Goal: Communication & Community: Answer question/provide support

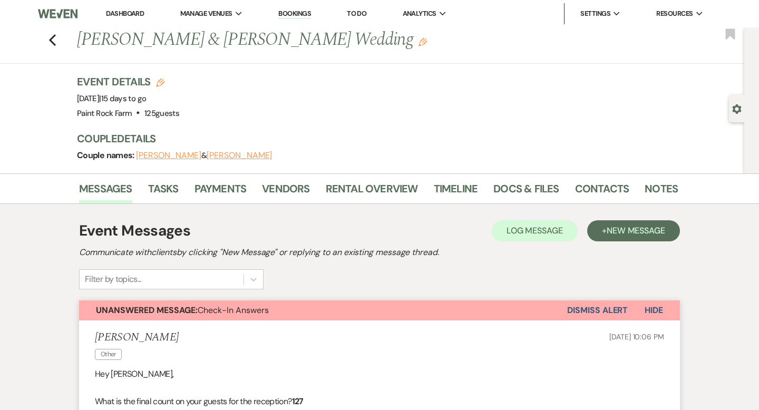
click at [582, 313] on button "Dismiss Alert" at bounding box center [597, 310] width 61 height 20
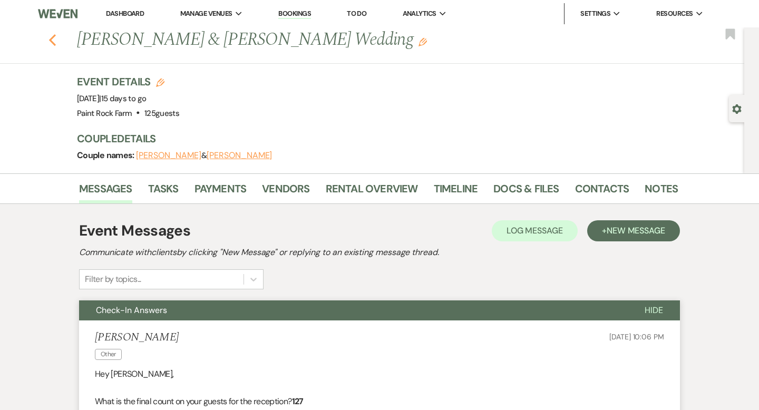
click at [48, 39] on icon "Previous" at bounding box center [52, 40] width 8 height 13
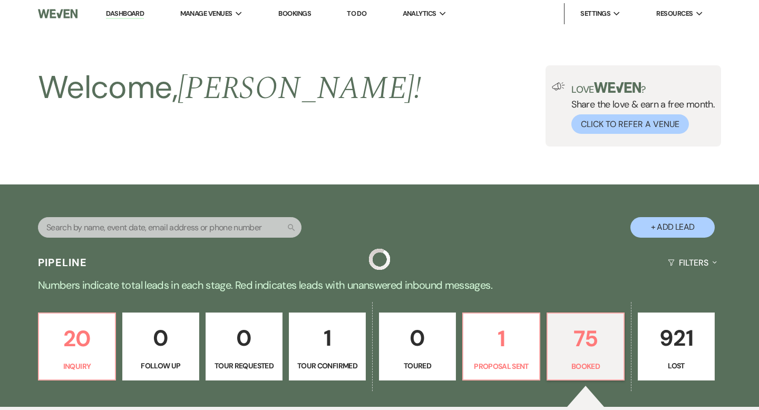
scroll to position [184, 0]
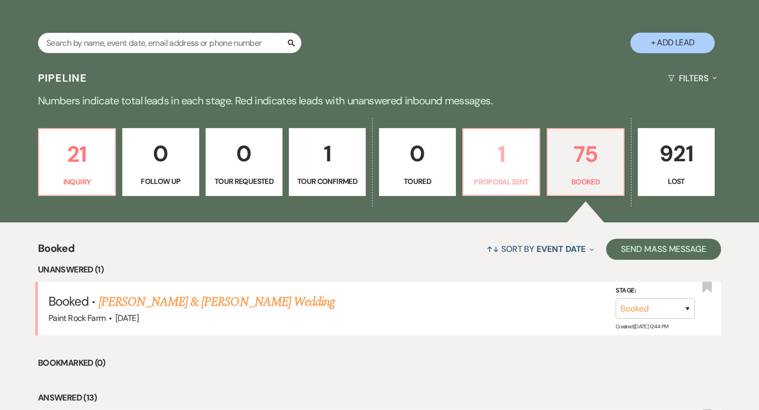
click at [503, 168] on p "1" at bounding box center [501, 153] width 63 height 35
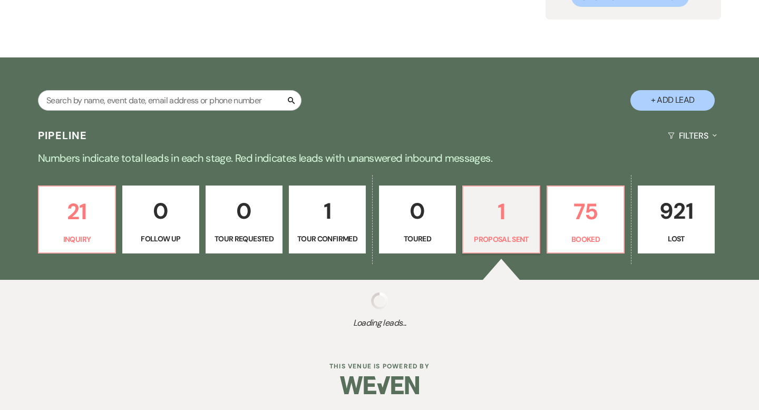
select select "6"
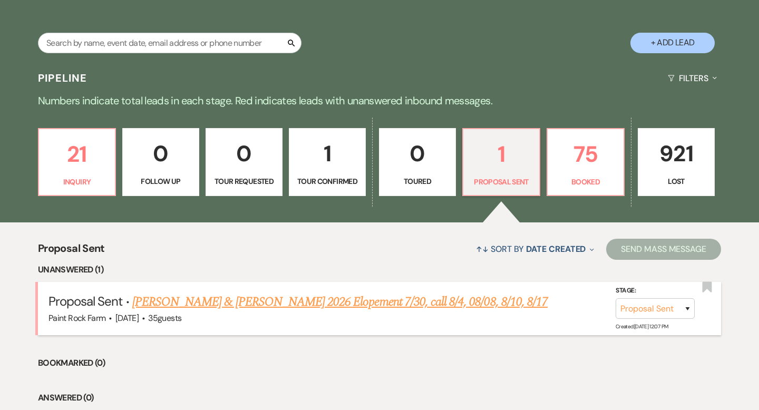
click at [340, 300] on link "[PERSON_NAME] & [PERSON_NAME] 2026 Elopement 7/30, call 8/4, 08/08, 8/10, 8/17" at bounding box center [339, 301] width 415 height 19
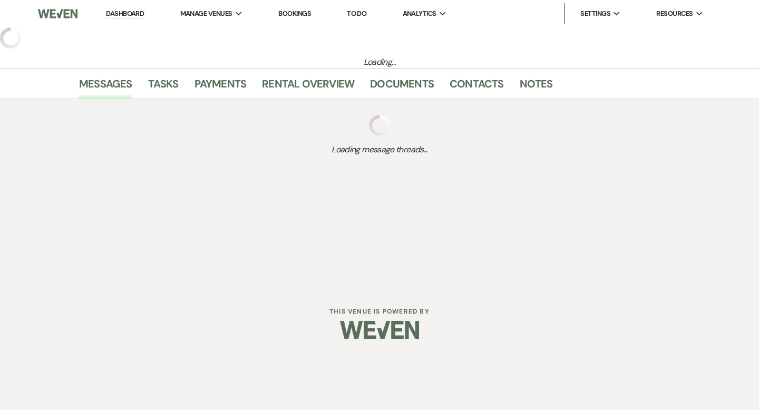
select select "6"
select select "5"
select select "22"
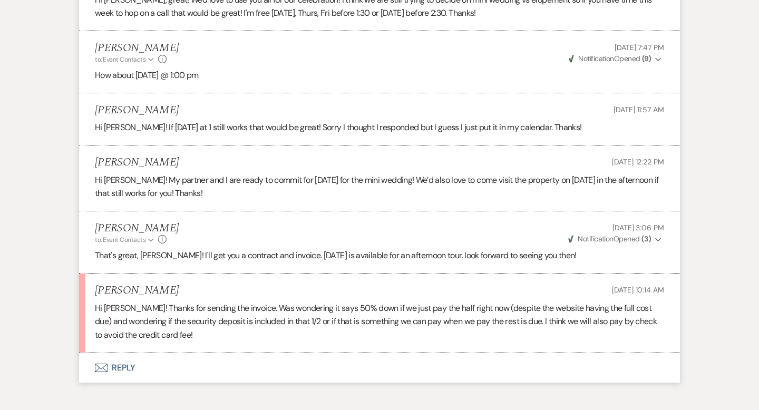
scroll to position [2503, 0]
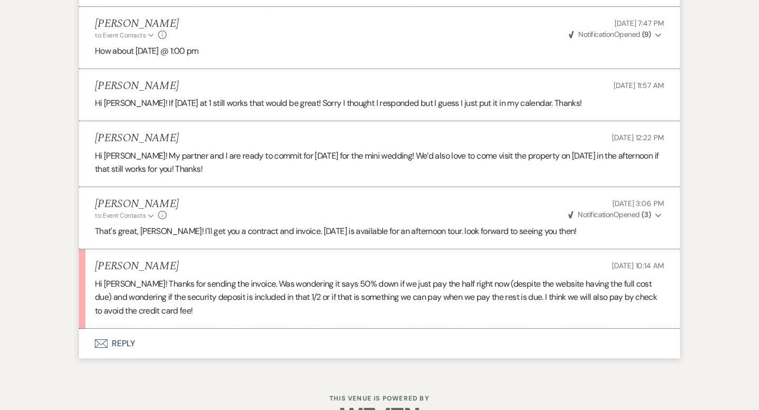
click at [127, 342] on button "Envelope Reply" at bounding box center [379, 344] width 601 height 30
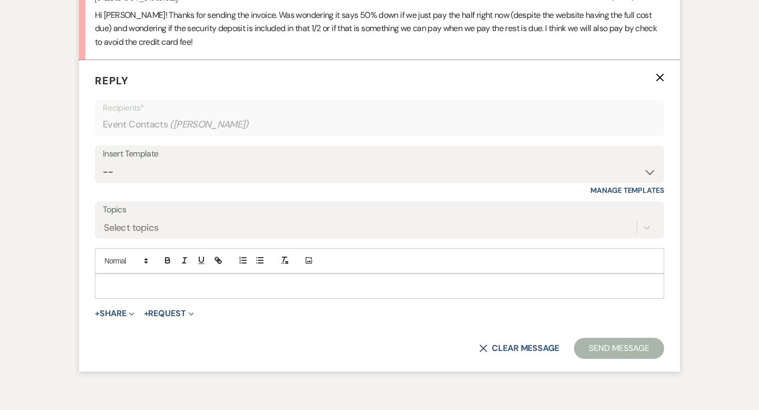
scroll to position [2783, 0]
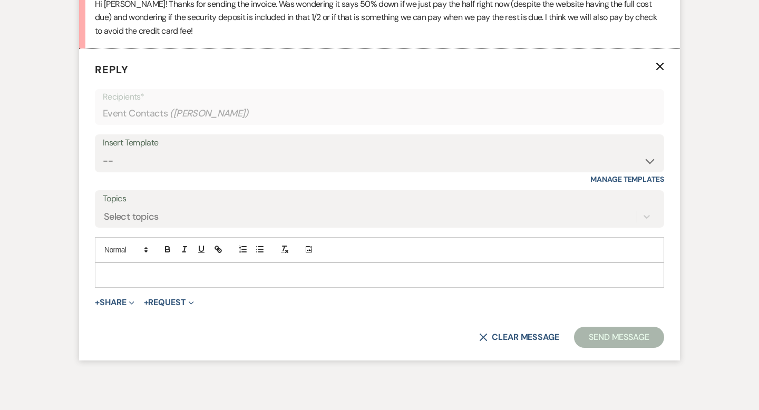
click at [104, 271] on p at bounding box center [379, 275] width 552 height 12
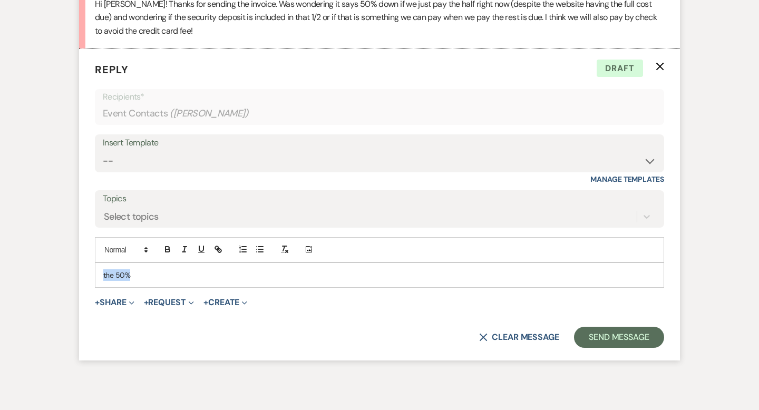
drag, startPoint x: 130, startPoint y: 275, endPoint x: 96, endPoint y: 275, distance: 33.2
click at [96, 275] on div "the 50%" at bounding box center [379, 275] width 568 height 24
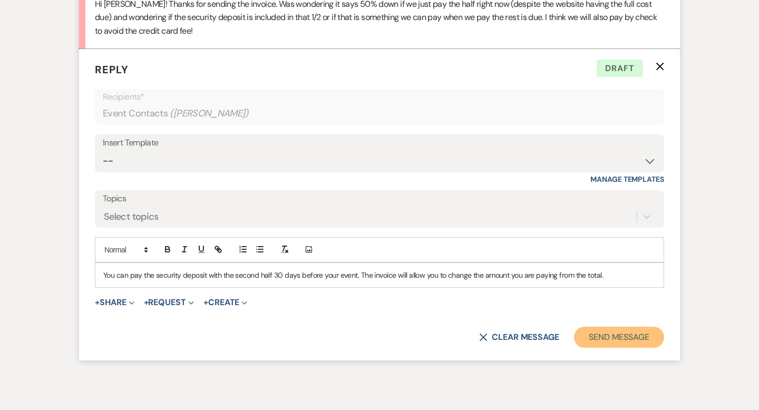
click at [607, 339] on button "Send Message" at bounding box center [619, 337] width 90 height 21
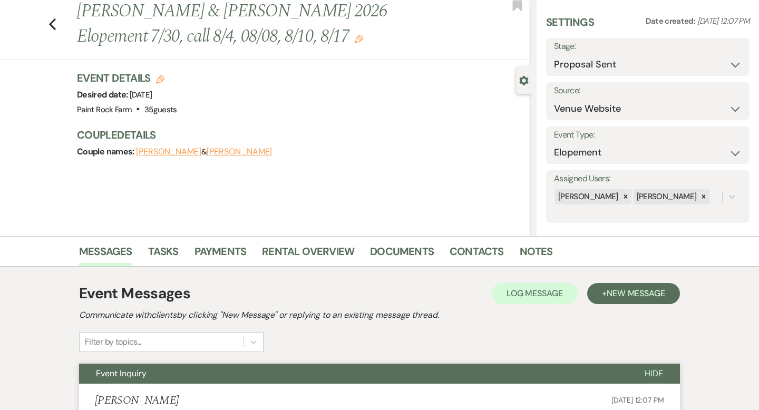
scroll to position [0, 0]
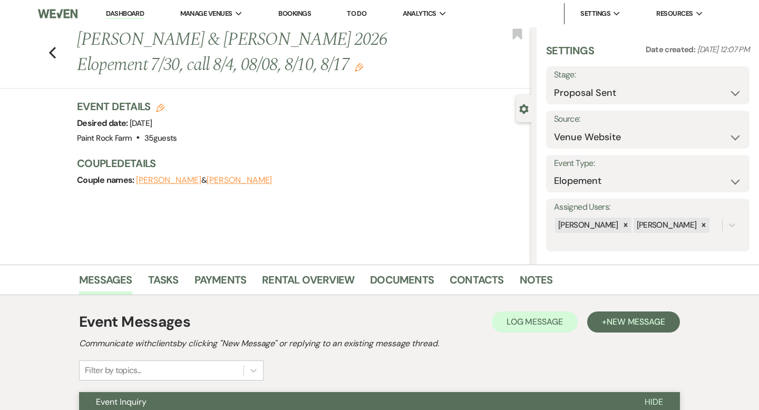
click at [362, 67] on icon "Edit" at bounding box center [359, 67] width 8 height 8
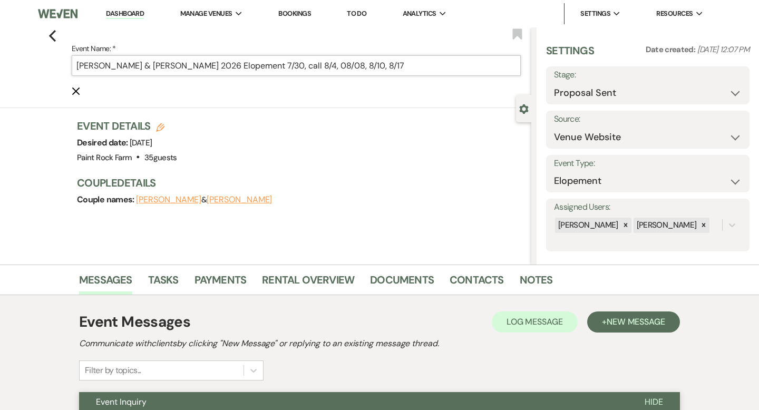
click at [424, 65] on input "[PERSON_NAME] & [PERSON_NAME] 2026 Elopement 7/30, call 8/4, 08/08, 8/10, 8/17" at bounding box center [296, 65] width 449 height 21
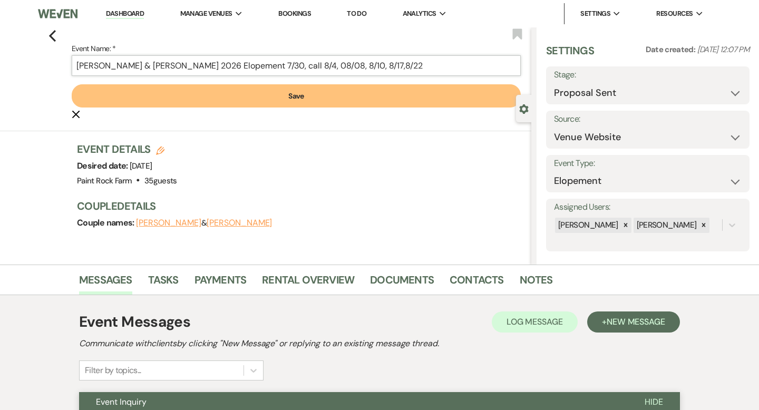
type input "[PERSON_NAME] & [PERSON_NAME] 2026 Elopement 7/30, call 8/4, 08/08, 8/10, 8/17,…"
click at [297, 94] on button "Save" at bounding box center [296, 95] width 449 height 23
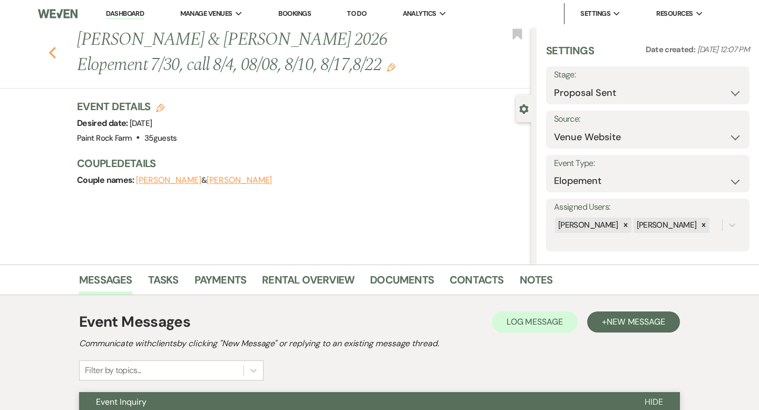
click at [51, 52] on use "button" at bounding box center [52, 53] width 7 height 12
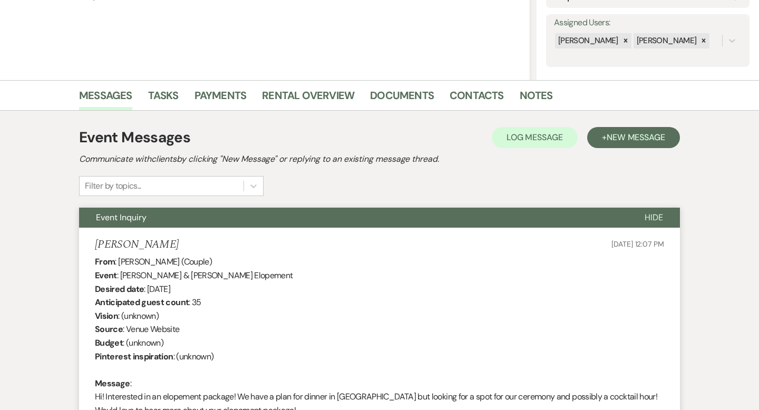
select select "6"
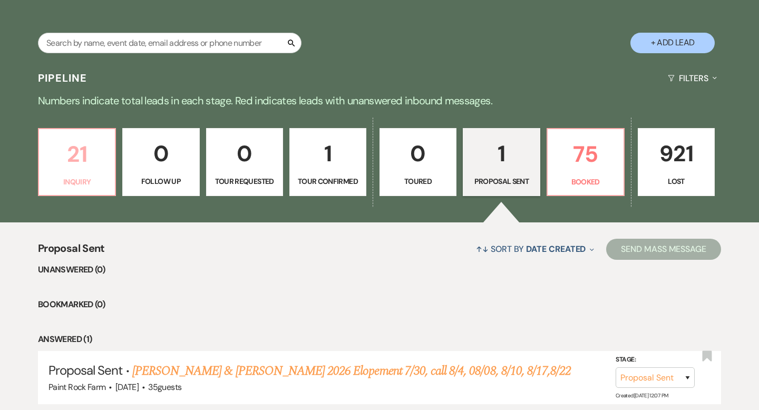
click at [91, 165] on p "21" at bounding box center [76, 153] width 63 height 35
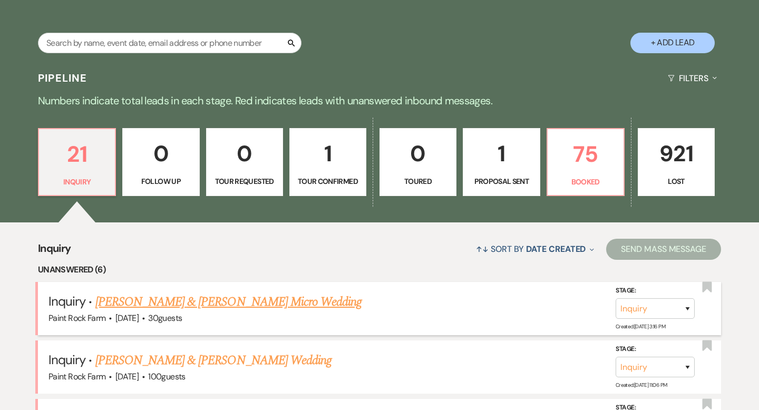
click at [234, 304] on link "[PERSON_NAME] & [PERSON_NAME] Micro Wedding" at bounding box center [228, 301] width 267 height 19
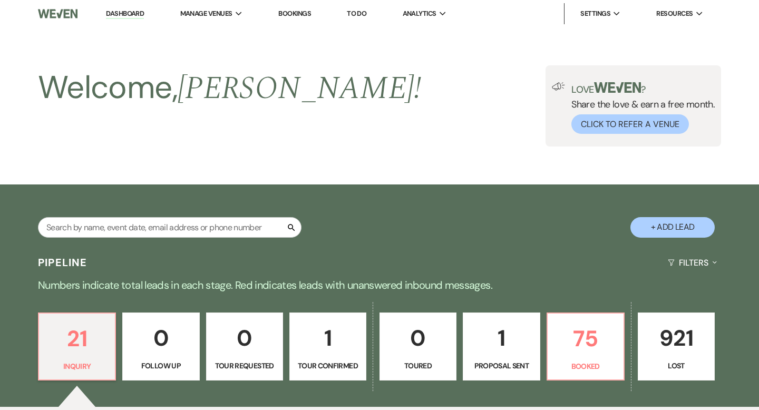
select select "5"
select select "16"
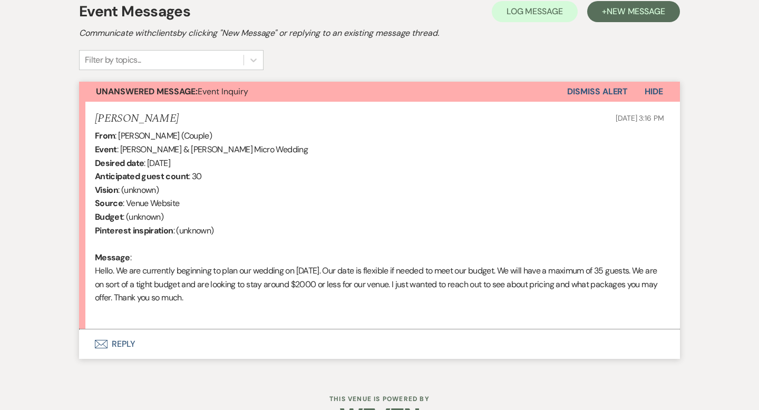
scroll to position [323, 0]
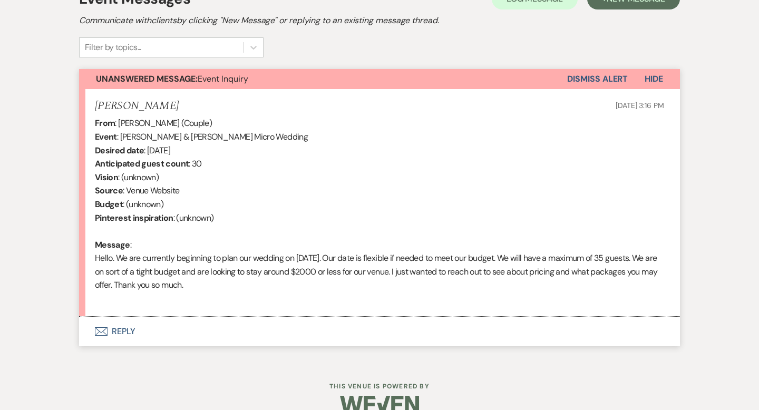
click at [125, 329] on button "Envelope Reply" at bounding box center [379, 332] width 601 height 30
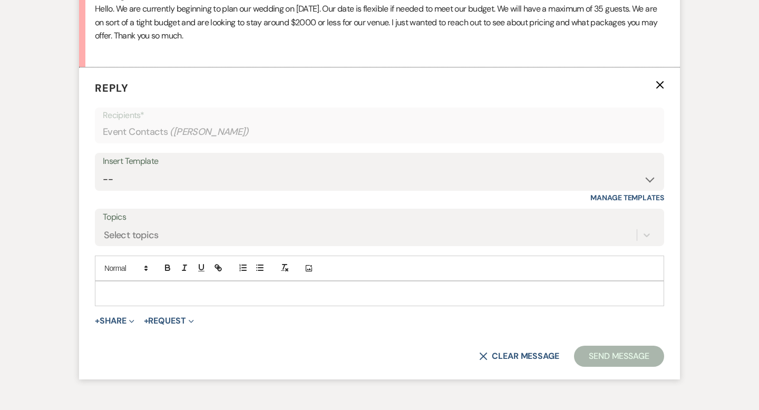
scroll to position [591, 0]
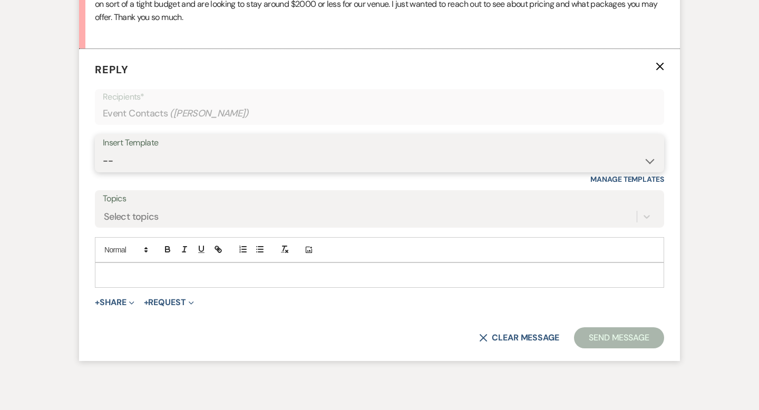
click at [648, 160] on select "-- Tour Request Response Contract (Pre-Booked Leads) Inquiry Follow Up Thank yo…" at bounding box center [379, 161] width 553 height 21
select select "6001"
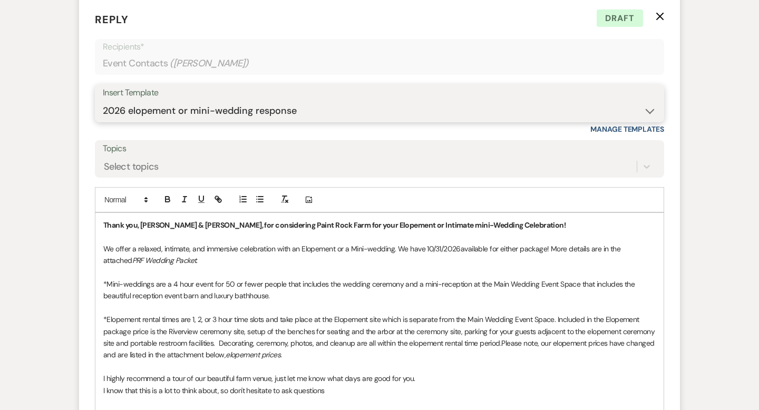
scroll to position [638, 0]
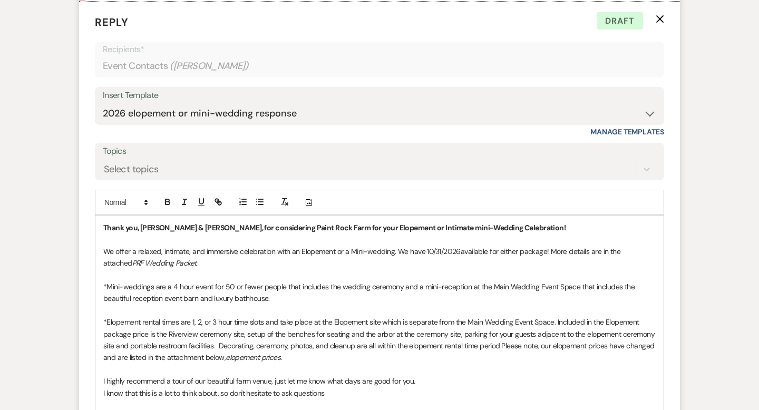
click at [291, 298] on p "*Mini-weddings are a 4 hour event for 50 or fewer people that includes the wedd…" at bounding box center [379, 293] width 552 height 24
click at [408, 297] on p "*Mini-weddings are a 4 hour event for 50 or fewer people that includes the wedd…" at bounding box center [379, 293] width 552 height 24
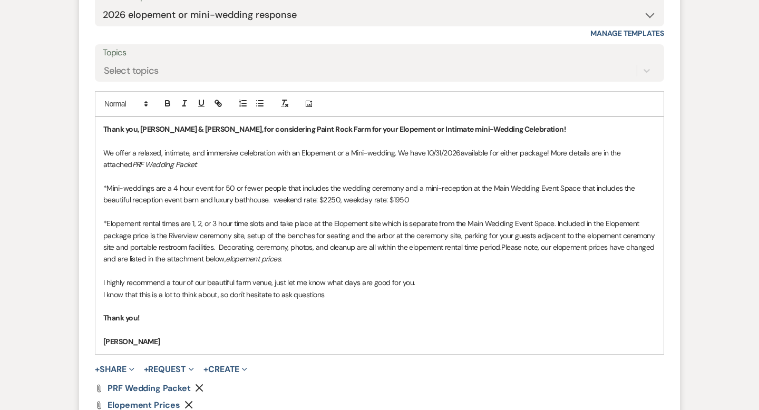
scroll to position [884, 0]
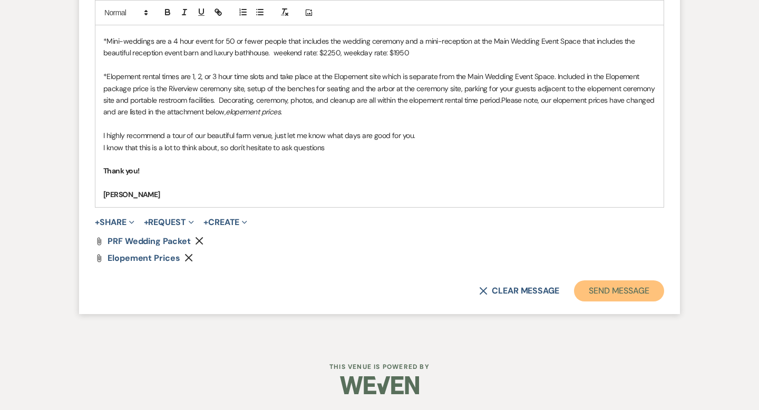
click at [614, 286] on button "Send Message" at bounding box center [619, 290] width 90 height 21
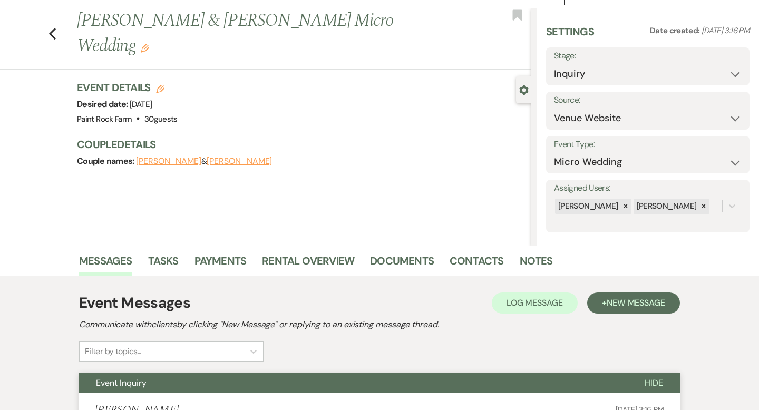
scroll to position [0, 0]
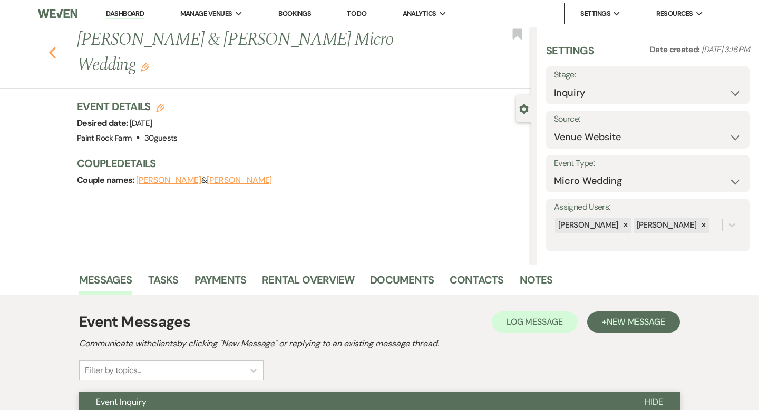
click at [52, 47] on use "button" at bounding box center [52, 53] width 7 height 12
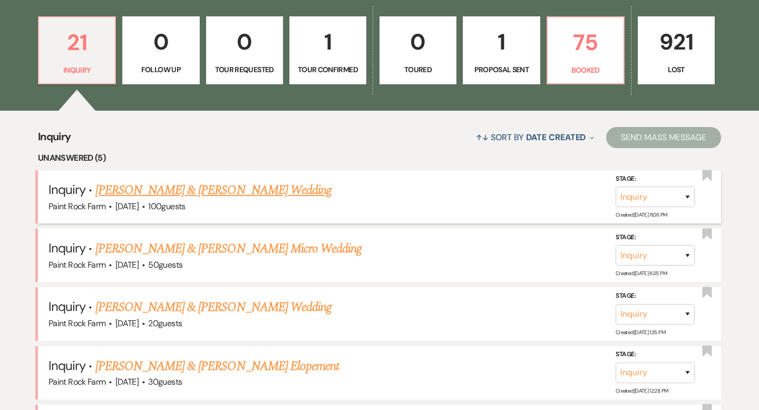
scroll to position [297, 0]
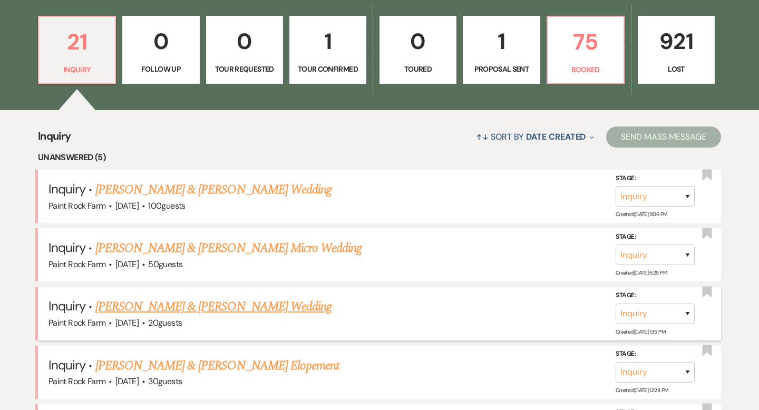
click at [213, 305] on link "[PERSON_NAME] & [PERSON_NAME] Wedding" at bounding box center [213, 306] width 236 height 19
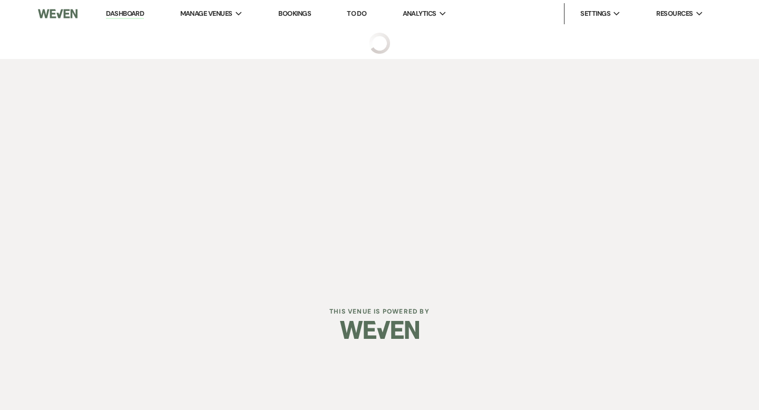
select select "5"
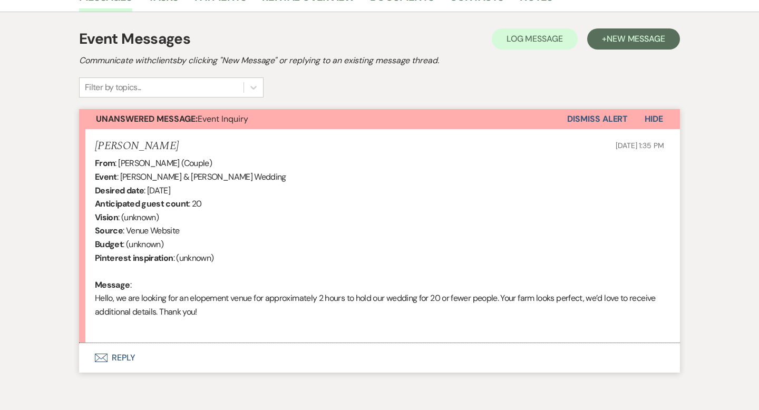
scroll to position [288, 0]
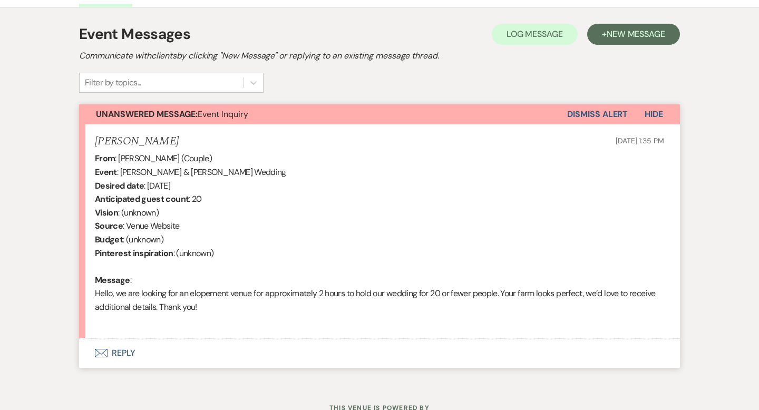
click at [123, 352] on button "Envelope Reply" at bounding box center [379, 353] width 601 height 30
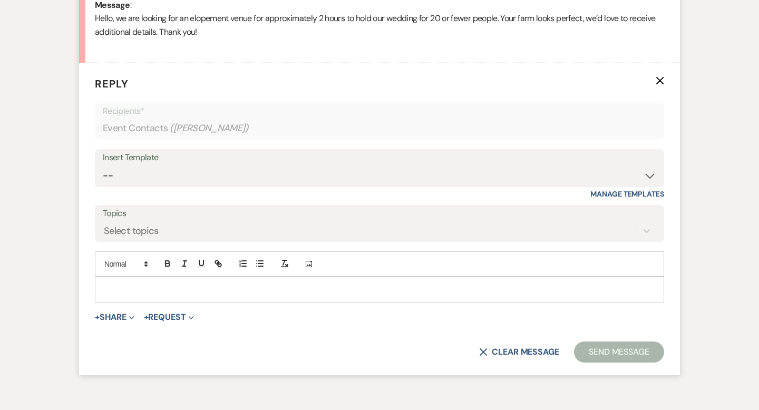
scroll to position [577, 0]
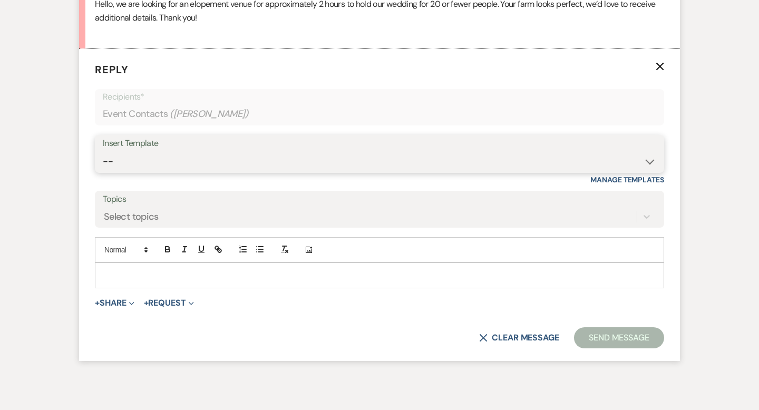
click at [649, 162] on select "-- Tour Request Response Contract (Pre-Booked Leads) Inquiry Follow Up Thank yo…" at bounding box center [379, 161] width 553 height 21
select select "2911"
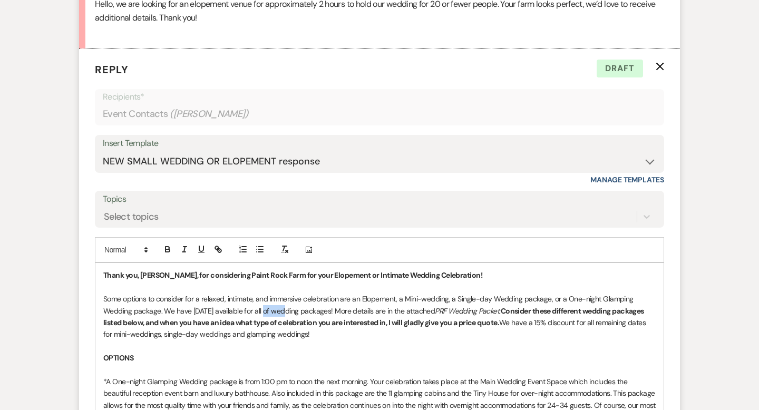
drag, startPoint x: 267, startPoint y: 309, endPoint x: 282, endPoint y: 309, distance: 14.8
click at [282, 309] on p "Some options to consider for a relaxed, intimate, and immersive celebration are…" at bounding box center [379, 316] width 552 height 47
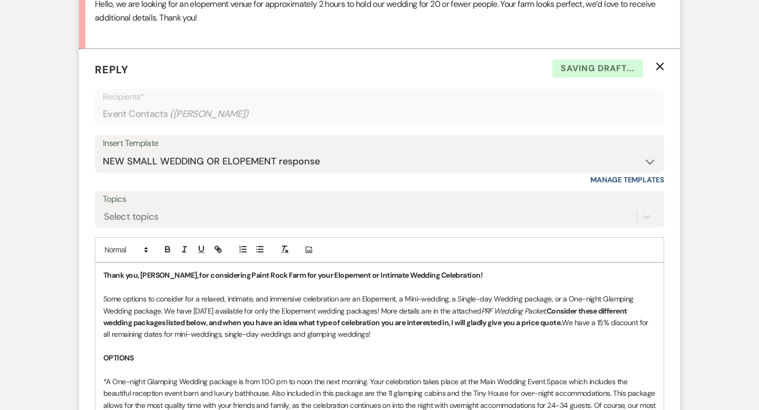
click at [392, 310] on p "Some options to consider for a relaxed, intimate, and immersive celebration are…" at bounding box center [379, 316] width 552 height 47
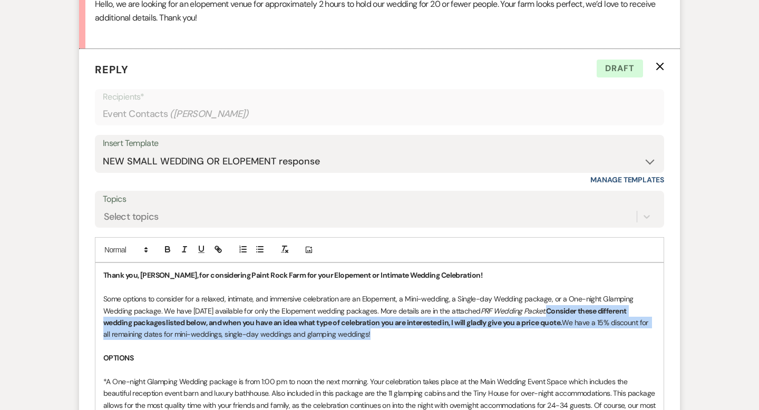
drag, startPoint x: 562, startPoint y: 308, endPoint x: 567, endPoint y: 331, distance: 23.3
click at [567, 331] on p "Some options to consider for a relaxed, intimate, and immersive celebration are…" at bounding box center [379, 316] width 552 height 47
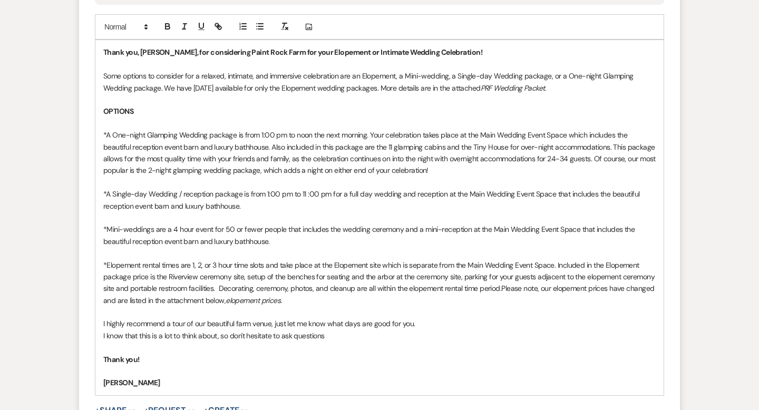
scroll to position [801, 0]
drag, startPoint x: 106, startPoint y: 262, endPoint x: 141, endPoint y: 262, distance: 34.8
click at [141, 262] on p "*Elopement rental times are 1, 2, or 3 hour time slots and take place at the El…" at bounding box center [379, 281] width 552 height 47
click at [145, 264] on p "* Elopement rental times are 1, 2, or 3 hour time slots and take place at the E…" at bounding box center [379, 281] width 552 height 47
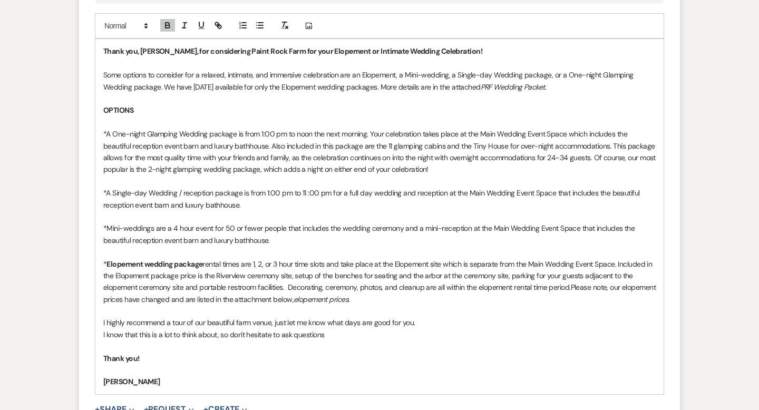
click at [106, 261] on p "* Elopement wedding package rental times are 1, 2, or 3 hour time slots and tak…" at bounding box center [379, 281] width 552 height 47
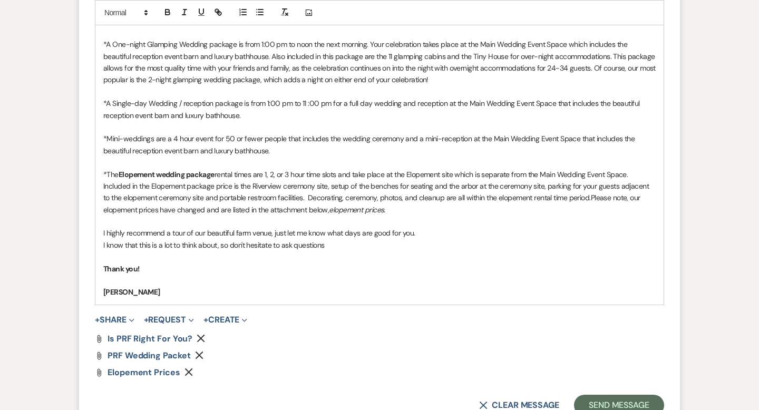
scroll to position [887, 0]
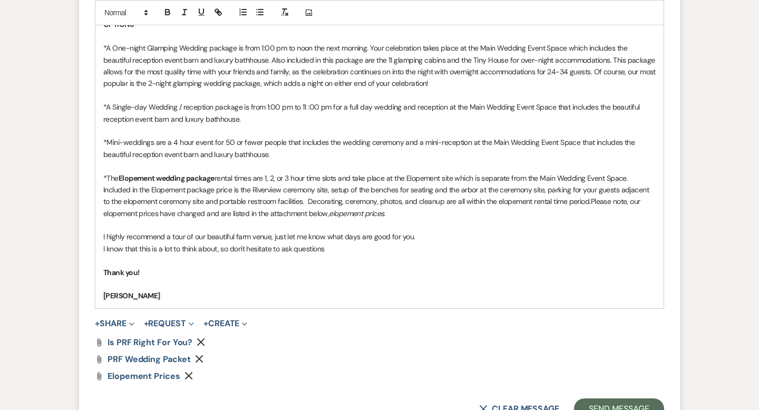
drag, startPoint x: 270, startPoint y: 211, endPoint x: 389, endPoint y: 211, distance: 119.6
click at [389, 211] on p "*The Elopement wedding package rental times are 1, 2, or 3 hour time slots and …" at bounding box center [379, 195] width 552 height 47
click at [476, 239] on p "I highly recommend a tour of our beautiful farm venue, just let me know what da…" at bounding box center [379, 237] width 552 height 12
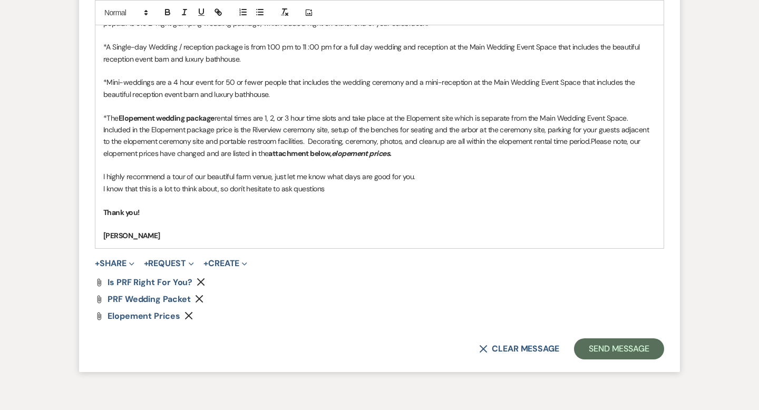
scroll to position [950, 0]
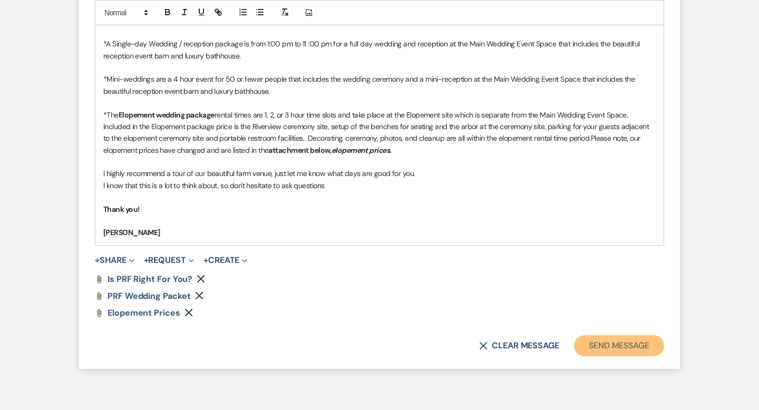
click at [601, 346] on button "Send Message" at bounding box center [619, 345] width 90 height 21
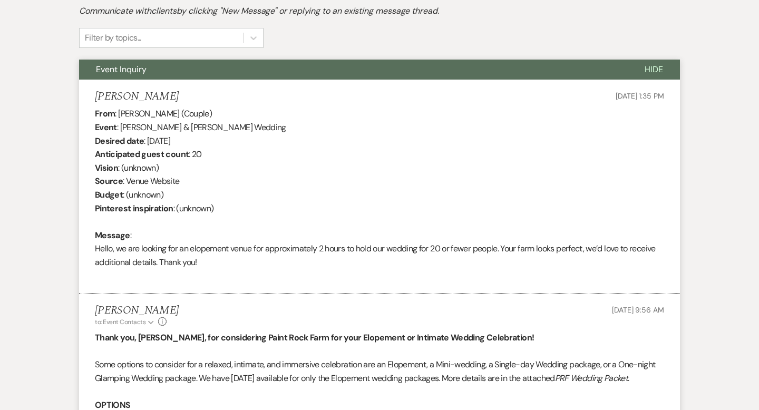
scroll to position [0, 0]
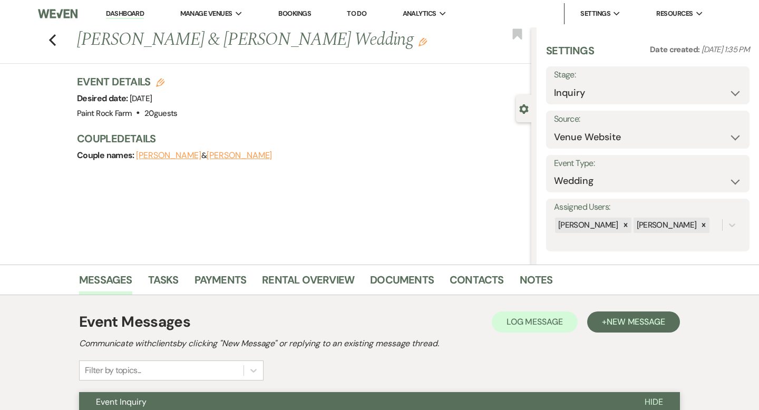
click at [418, 46] on icon "Edit" at bounding box center [422, 42] width 8 height 8
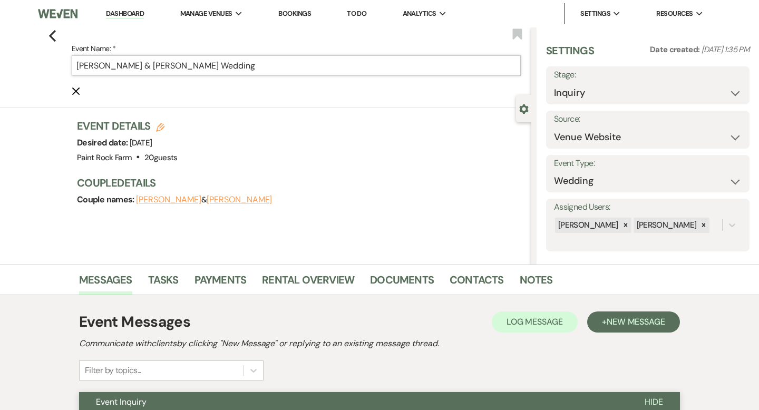
click at [265, 65] on input "[PERSON_NAME] & [PERSON_NAME] Wedding" at bounding box center [296, 65] width 449 height 21
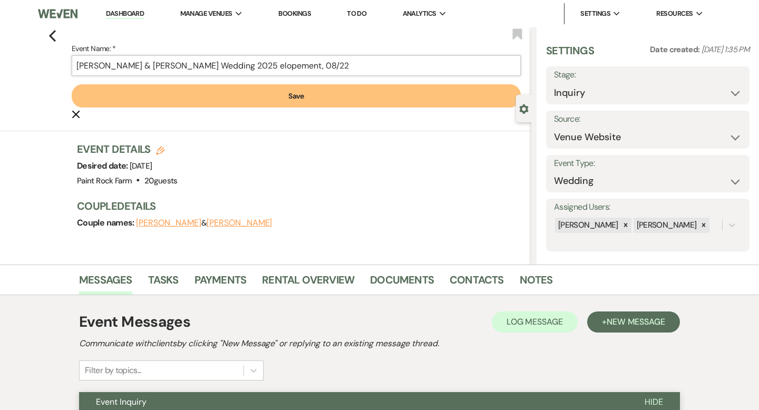
type input "[PERSON_NAME] & [PERSON_NAME] Wedding 2025 elopement, 08/22"
click at [304, 98] on button "Save" at bounding box center [296, 95] width 449 height 23
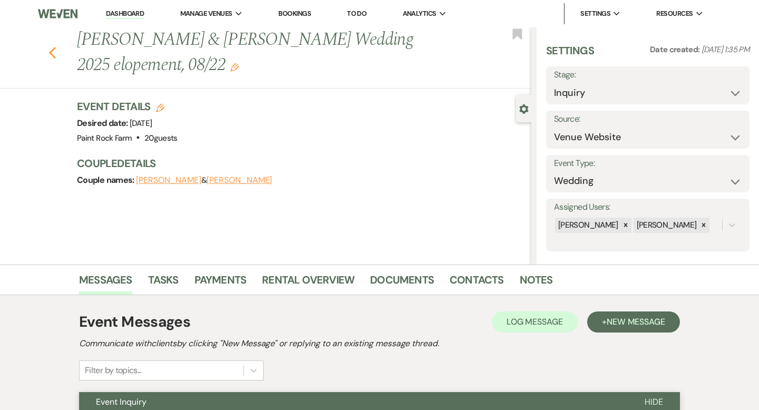
click at [50, 52] on use "button" at bounding box center [52, 53] width 7 height 12
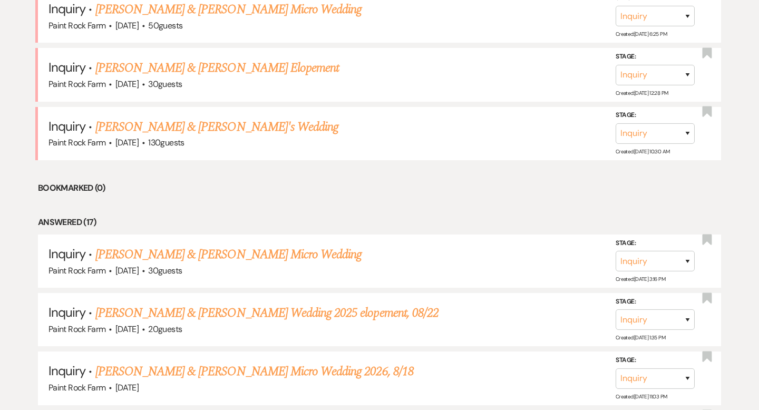
scroll to position [537, 0]
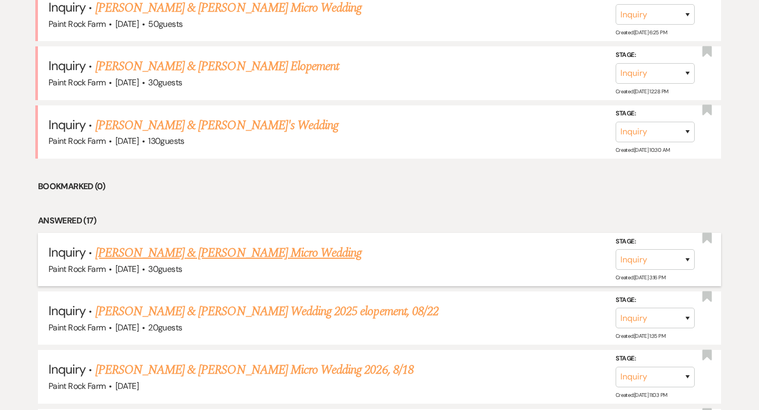
click at [287, 252] on link "[PERSON_NAME] & [PERSON_NAME] Micro Wedding" at bounding box center [228, 252] width 267 height 19
select select "5"
select select "16"
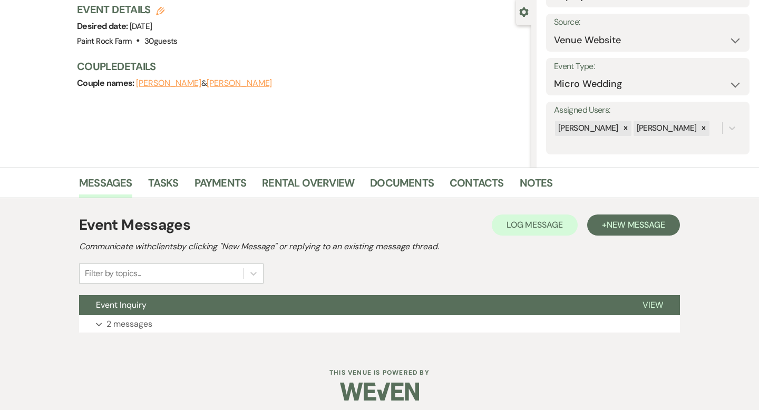
scroll to position [103, 0]
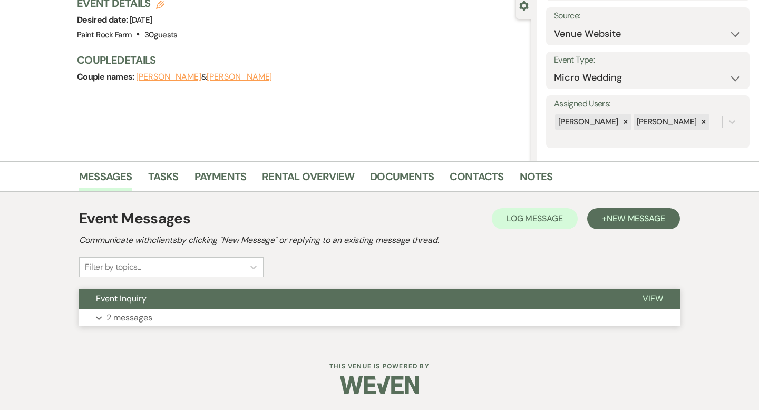
click at [152, 318] on p "2 messages" at bounding box center [129, 318] width 46 height 14
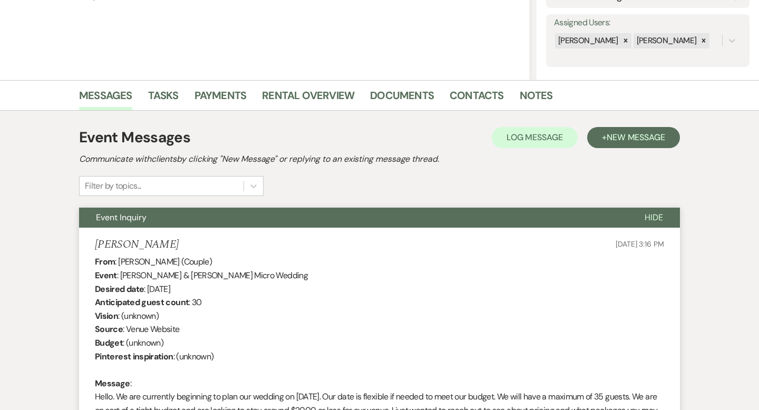
scroll to position [0, 0]
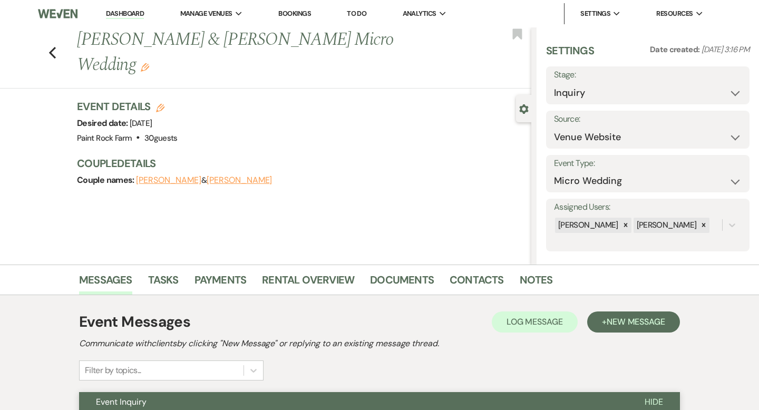
click at [149, 63] on icon "Edit" at bounding box center [145, 67] width 8 height 8
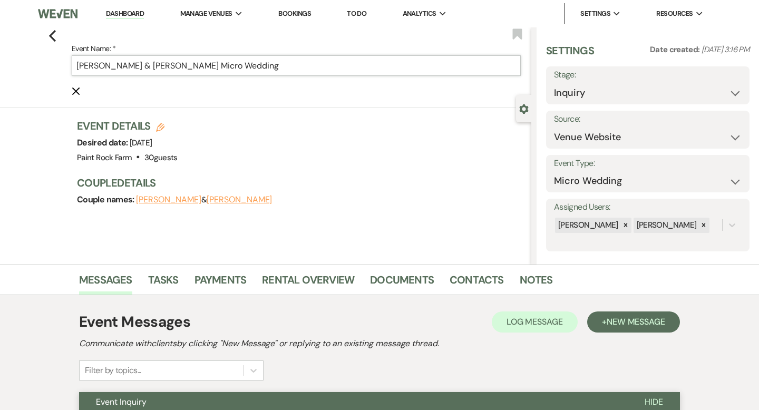
click at [292, 67] on input "[PERSON_NAME] & [PERSON_NAME] Micro Wedding" at bounding box center [296, 65] width 449 height 21
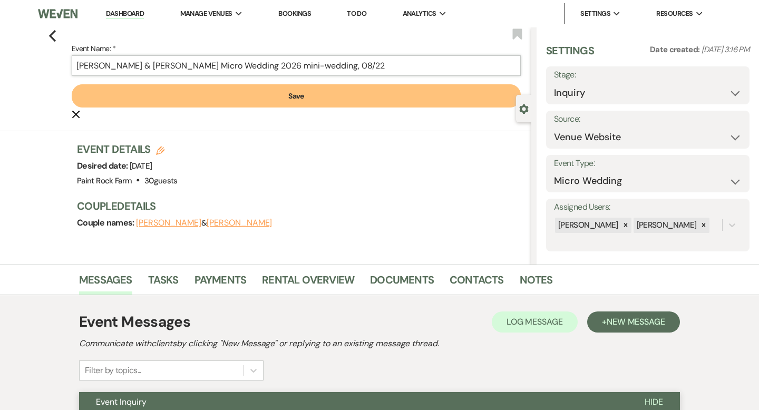
type input "[PERSON_NAME] & [PERSON_NAME] Micro Wedding 2026 mini-wedding, 08/22"
click at [299, 97] on button "Save" at bounding box center [296, 95] width 449 height 23
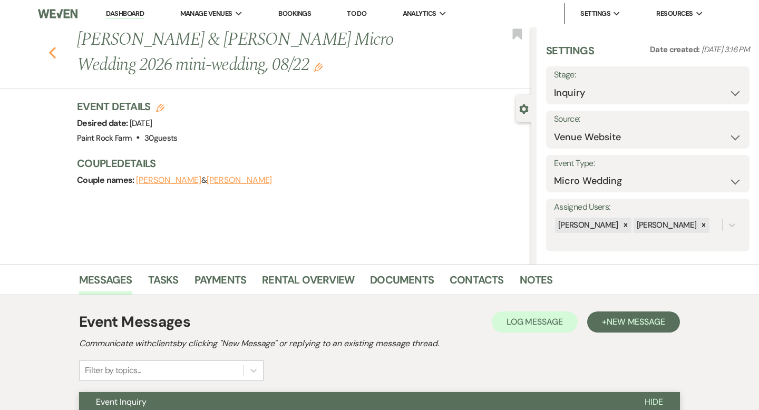
click at [51, 53] on use "button" at bounding box center [52, 53] width 7 height 12
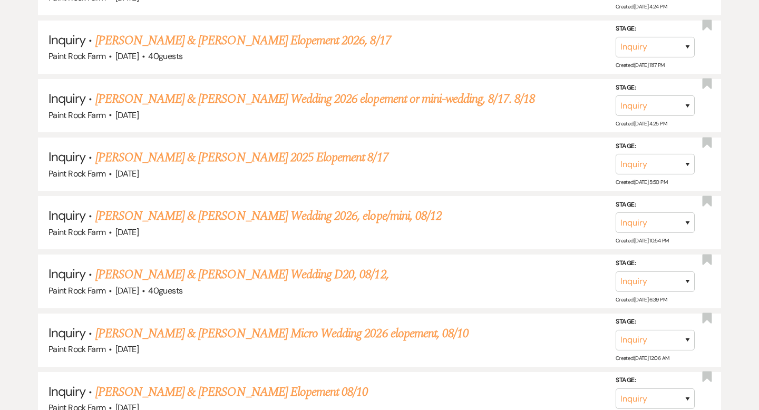
scroll to position [985, 0]
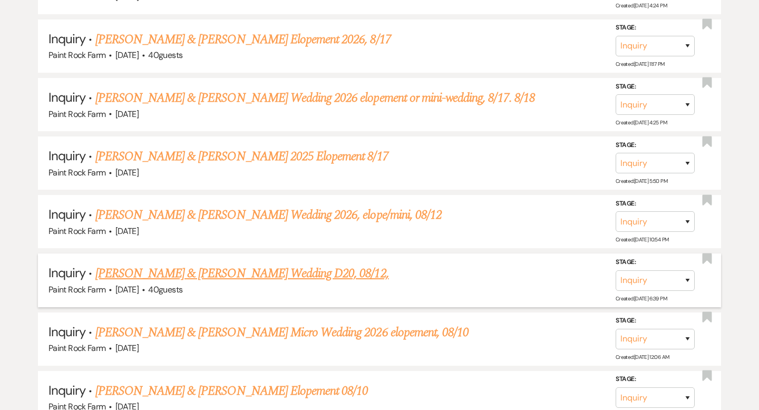
click at [288, 267] on link "[PERSON_NAME] & [PERSON_NAME] Wedding D20, 08/12," at bounding box center [242, 273] width 294 height 19
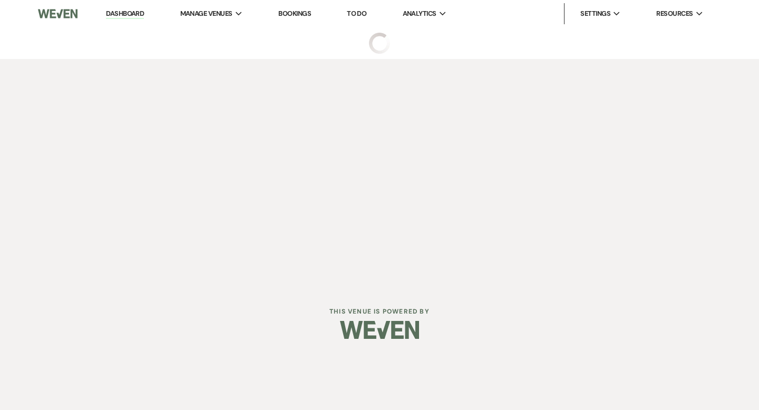
select select "5"
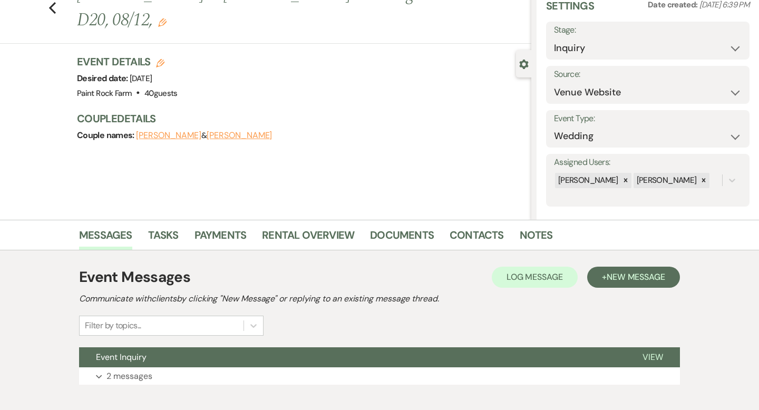
scroll to position [103, 0]
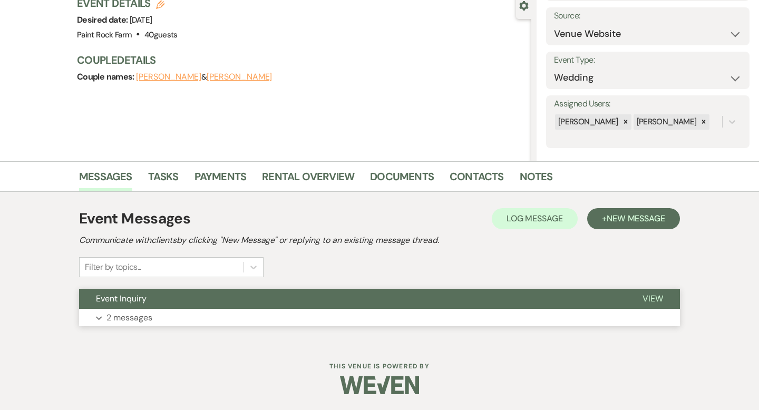
click at [143, 317] on p "2 messages" at bounding box center [129, 318] width 46 height 14
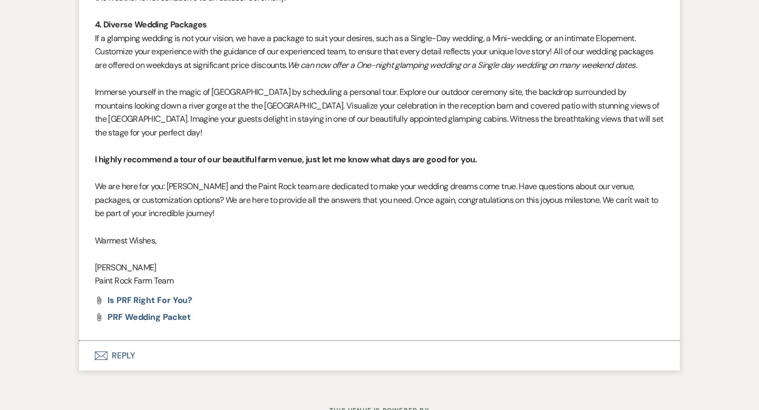
scroll to position [1068, 0]
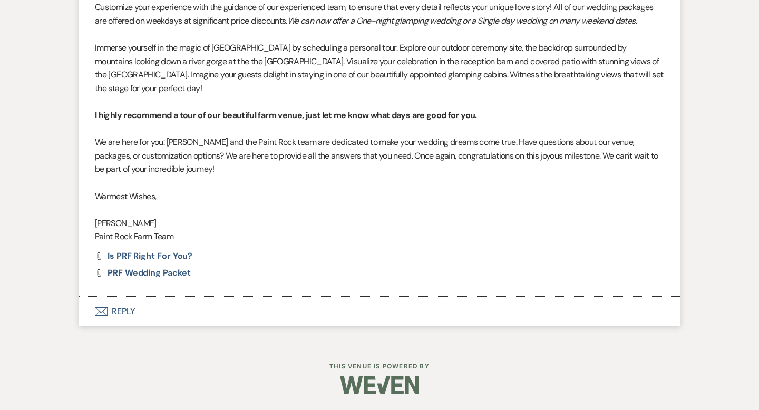
click at [137, 312] on button "Envelope Reply" at bounding box center [379, 312] width 601 height 30
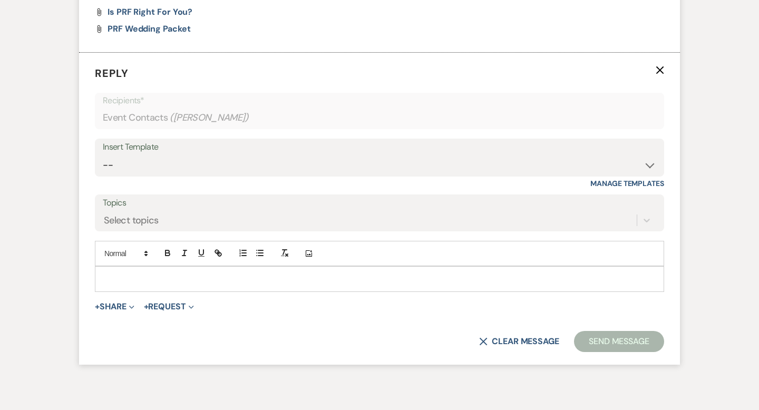
scroll to position [1315, 0]
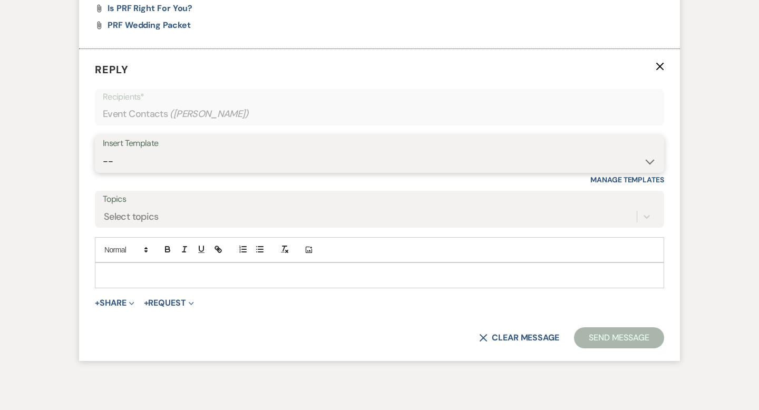
click at [648, 161] on select "-- Tour Request Response Contract (Pre-Booked Leads) Inquiry Follow Up Thank yo…" at bounding box center [379, 161] width 553 height 21
select select "1195"
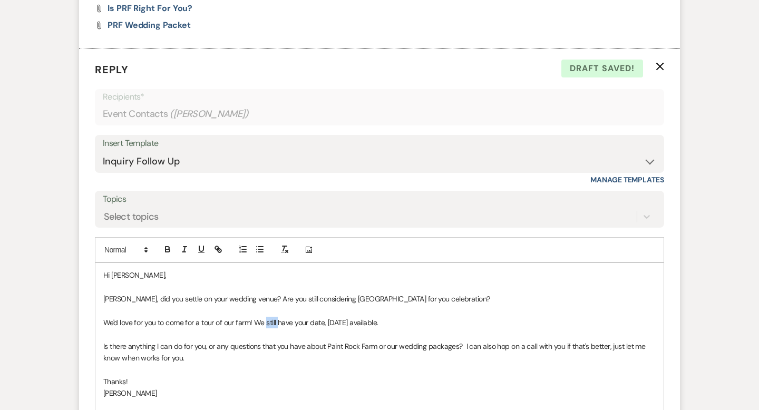
drag, startPoint x: 277, startPoint y: 321, endPoint x: 266, endPoint y: 321, distance: 11.1
click at [266, 321] on p "We'd love for you to come for a tour of our farm! We still have your date, [DAT…" at bounding box center [379, 323] width 552 height 12
click at [406, 325] on p "We'd love for you to come for a tour of our farm! We do not have your date, [DA…" at bounding box center [379, 323] width 552 height 12
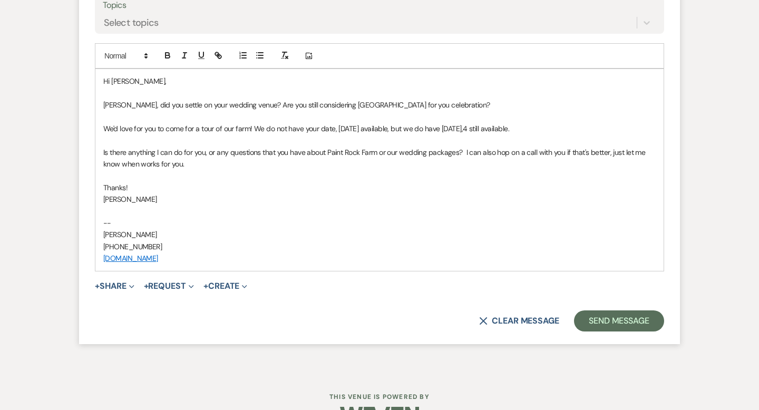
scroll to position [1517, 0]
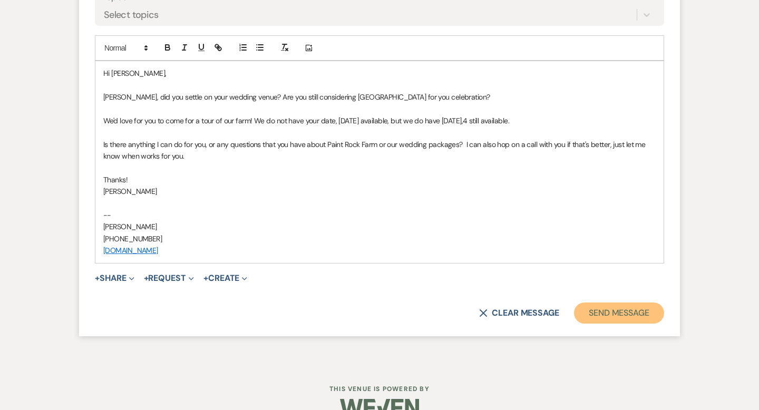
click at [603, 314] on button "Send Message" at bounding box center [619, 313] width 90 height 21
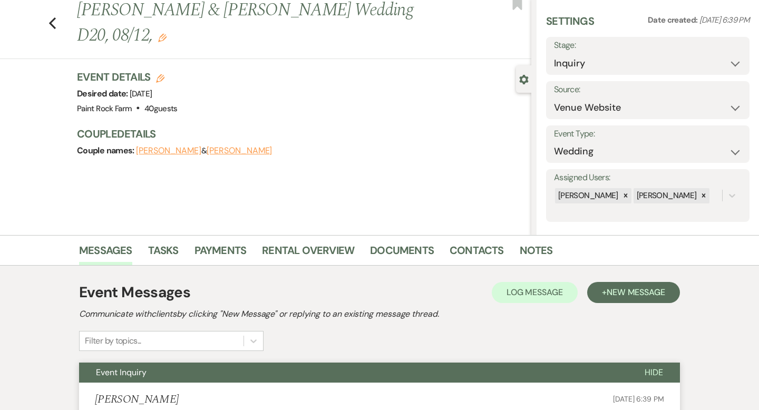
scroll to position [0, 0]
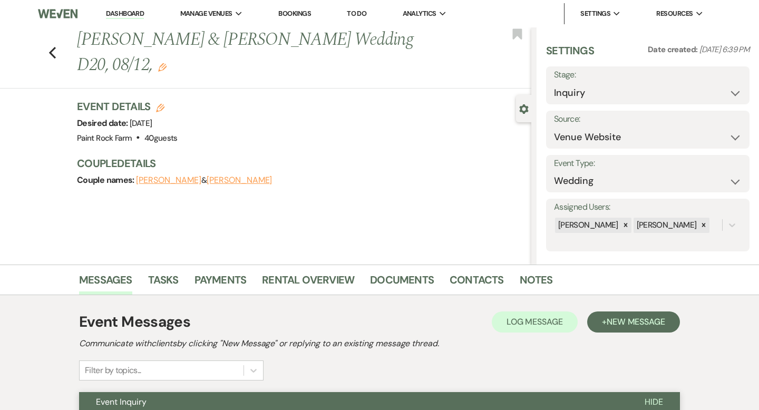
click at [158, 67] on use "button" at bounding box center [162, 67] width 8 height 8
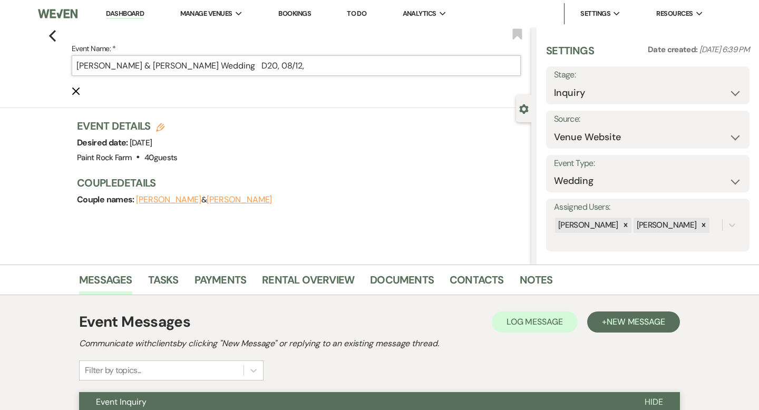
click at [297, 65] on input "[PERSON_NAME] & [PERSON_NAME] Wedding D20, 08/12," at bounding box center [296, 65] width 449 height 21
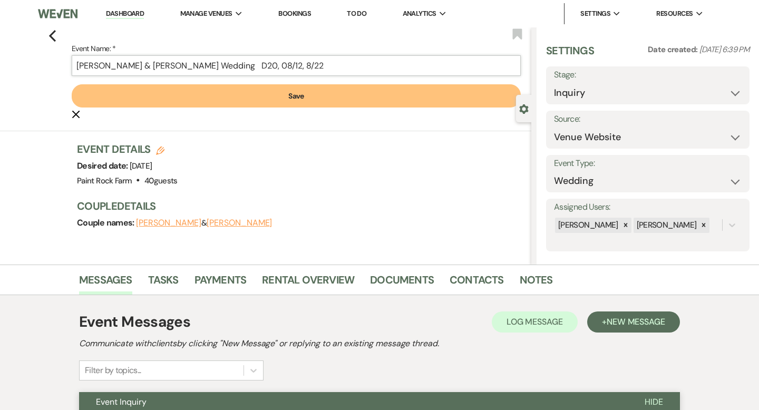
type input "[PERSON_NAME] & [PERSON_NAME] Wedding D20, 08/12, 8/22"
click at [310, 96] on button "Save" at bounding box center [296, 95] width 449 height 23
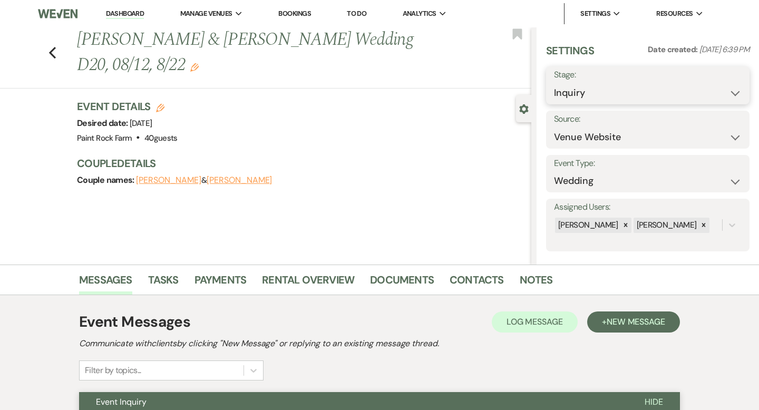
click at [735, 92] on select "Inquiry Follow Up Tour Requested Tour Confirmed Toured Proposal Sent Booked Lost" at bounding box center [648, 93] width 188 height 21
select select "8"
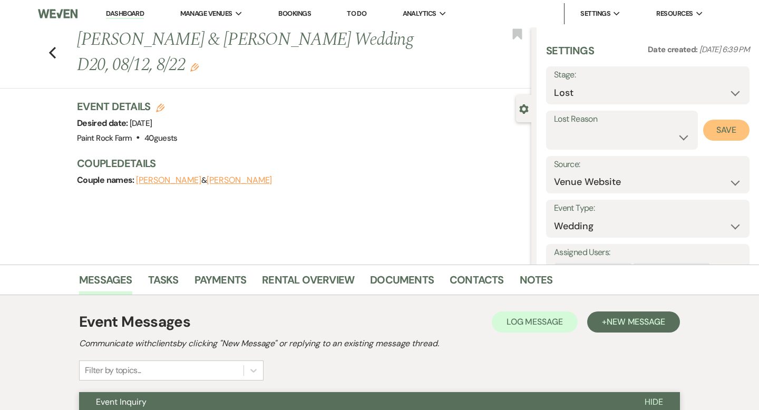
click at [724, 133] on button "Save" at bounding box center [726, 130] width 46 height 21
click at [52, 50] on use "button" at bounding box center [52, 53] width 7 height 12
select select "8"
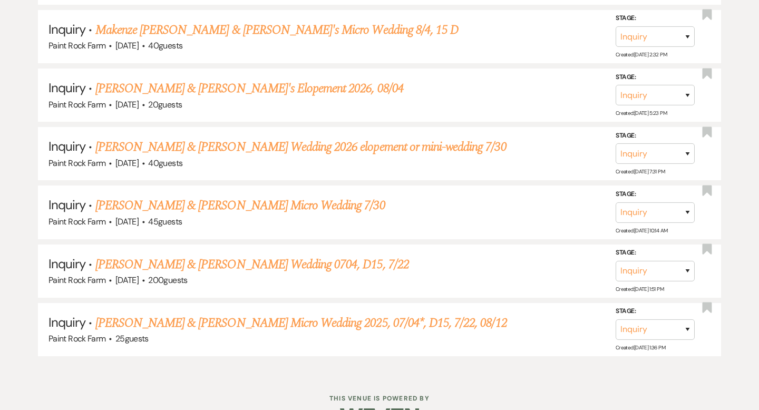
scroll to position [1368, 0]
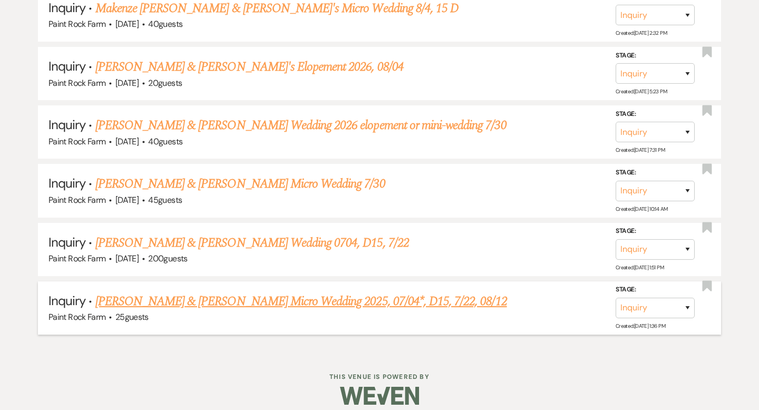
click at [286, 292] on link "[PERSON_NAME] & [PERSON_NAME] Micro Wedding 2025, 07/04*, D15, 7/22, 08/12" at bounding box center [301, 301] width 412 height 19
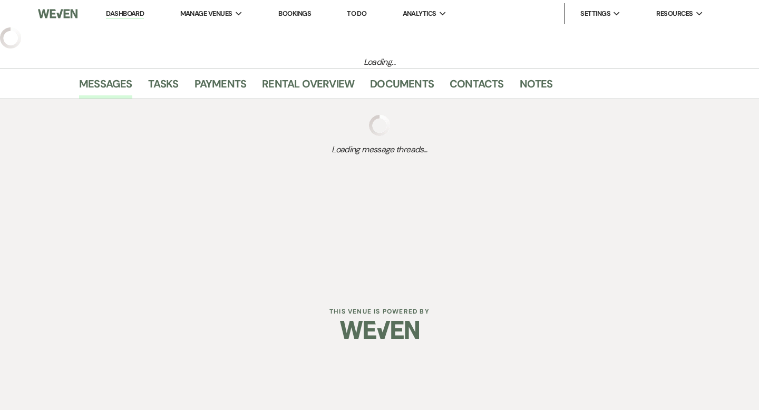
select select "5"
select select "16"
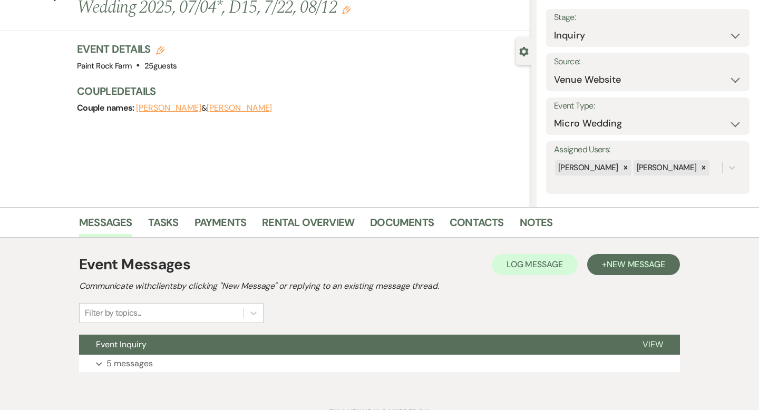
scroll to position [103, 0]
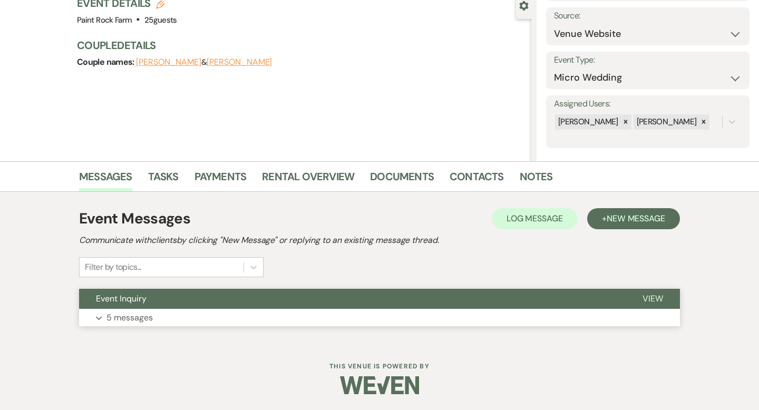
click at [132, 318] on p "5 messages" at bounding box center [129, 318] width 46 height 14
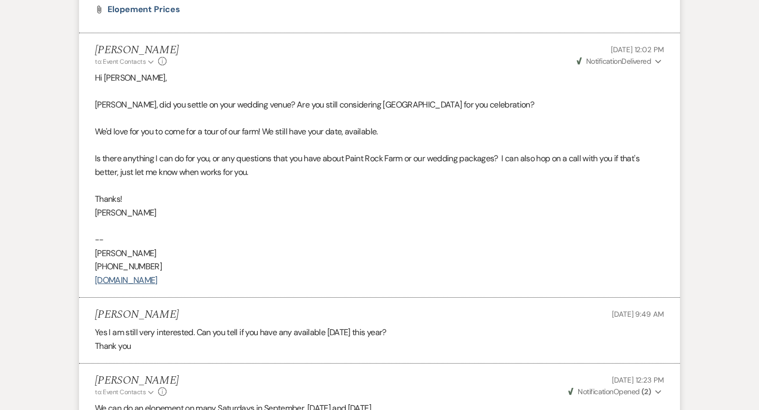
scroll to position [1274, 0]
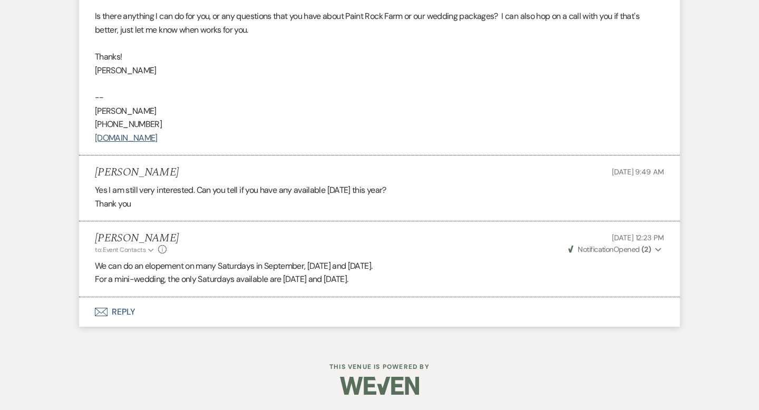
click at [129, 311] on button "Envelope Reply" at bounding box center [379, 312] width 601 height 30
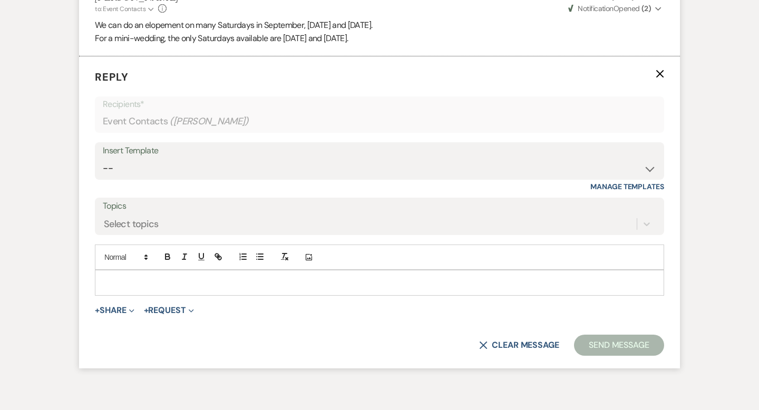
scroll to position [1523, 0]
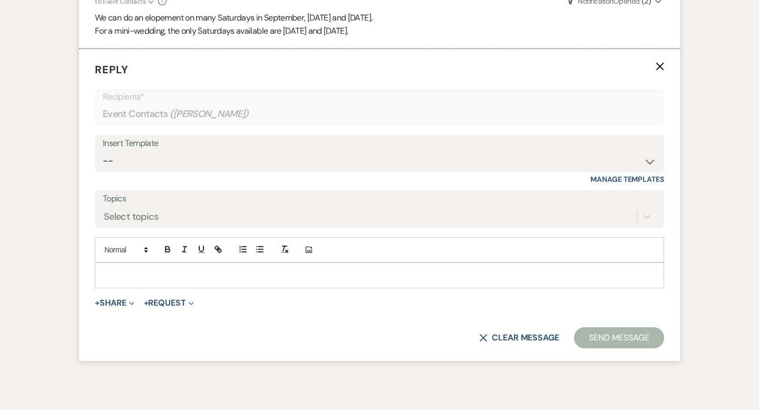
click at [127, 275] on p at bounding box center [379, 275] width 552 height 12
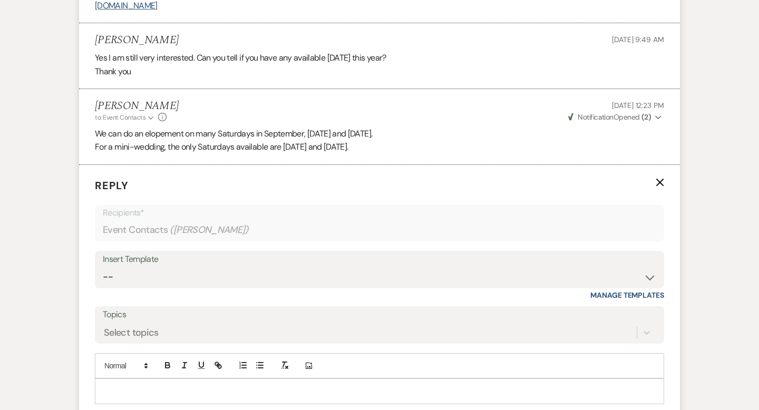
scroll to position [1412, 0]
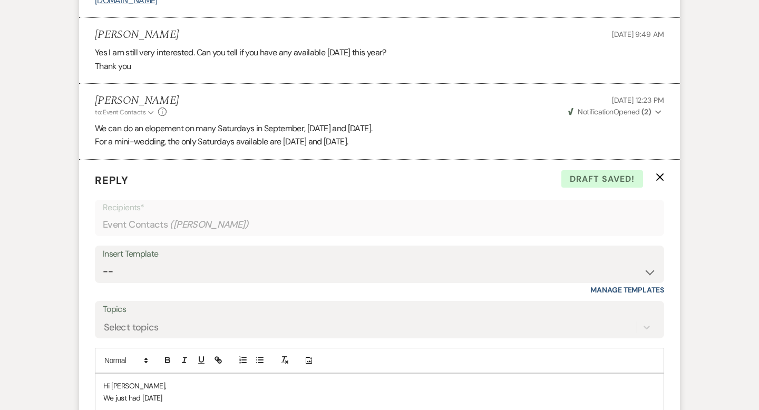
click at [143, 397] on p "We just had [DATE]" at bounding box center [379, 398] width 552 height 12
click at [215, 394] on p "We just had [DATE]" at bounding box center [379, 398] width 552 height 12
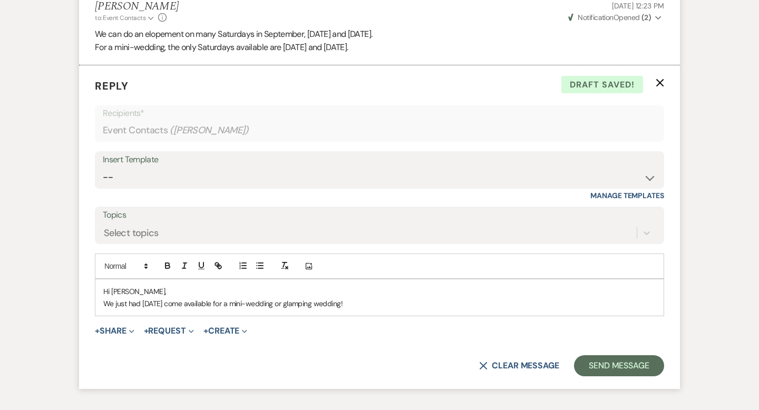
scroll to position [1510, 0]
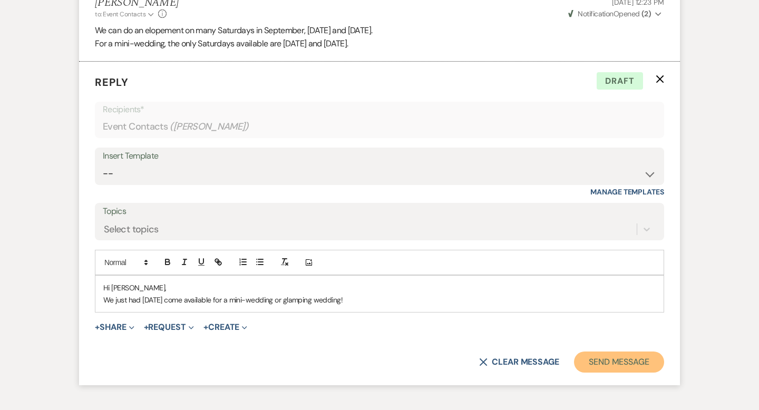
click at [608, 360] on button "Send Message" at bounding box center [619, 362] width 90 height 21
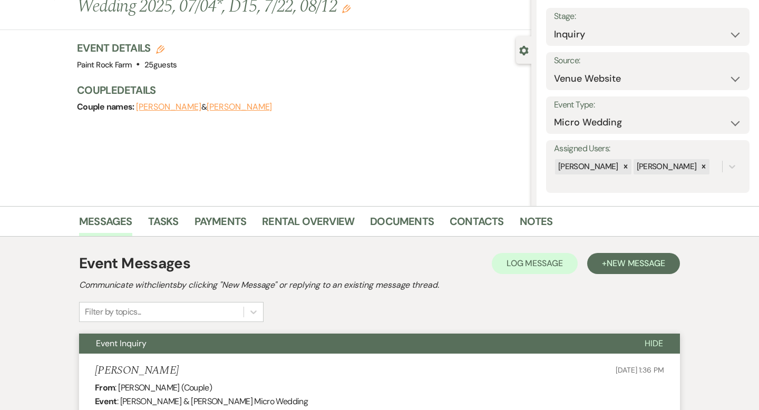
scroll to position [0, 0]
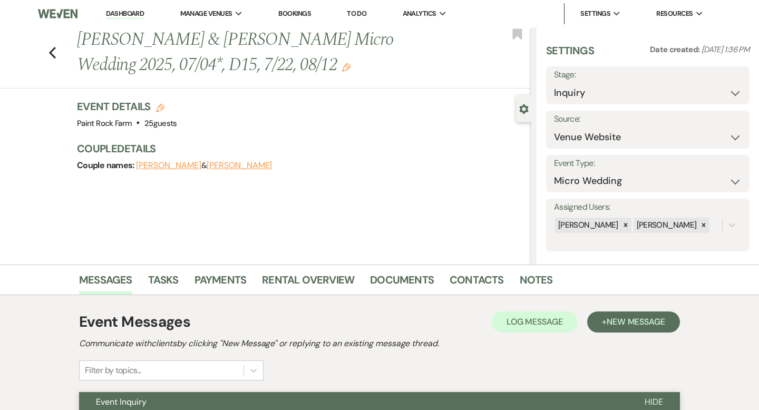
click at [342, 69] on icon "Edit" at bounding box center [346, 67] width 8 height 8
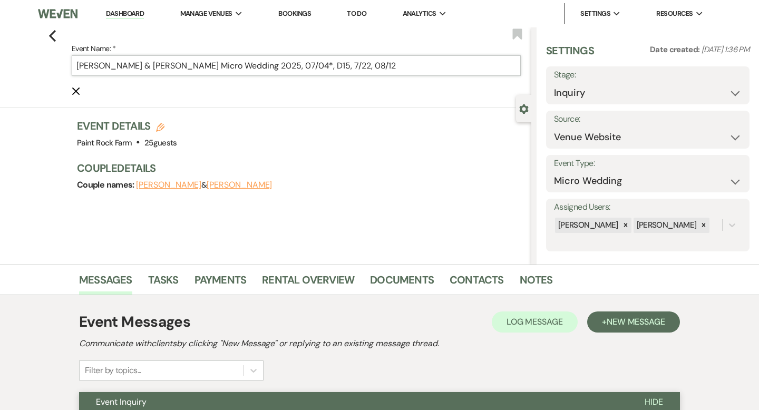
click at [364, 65] on input "[PERSON_NAME] & [PERSON_NAME] Micro Wedding 2025, 07/04*, D15, 7/22, 08/12" at bounding box center [296, 65] width 449 height 21
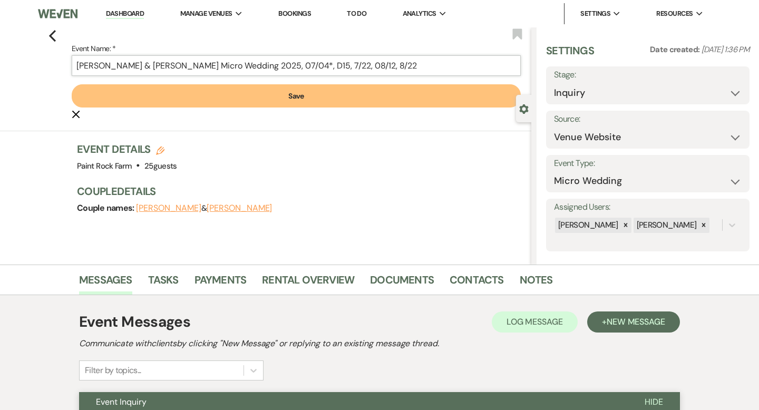
type input "[PERSON_NAME] & [PERSON_NAME] Micro Wedding 2025, 07/04*, D15, 7/22, 08/12, 8/22"
click at [289, 97] on button "Save" at bounding box center [296, 95] width 449 height 23
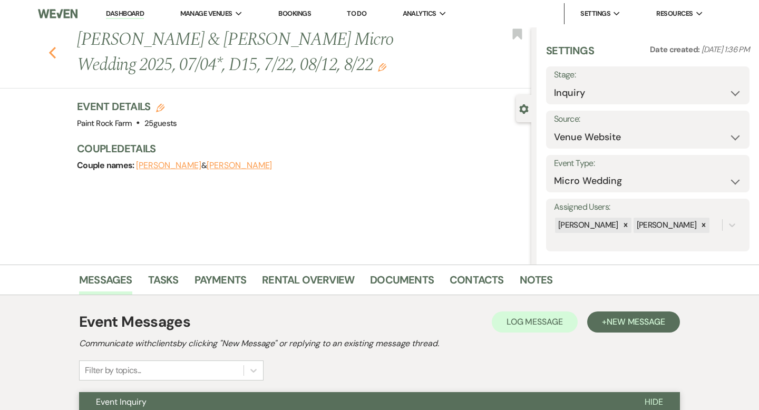
click at [54, 47] on use "button" at bounding box center [52, 53] width 7 height 12
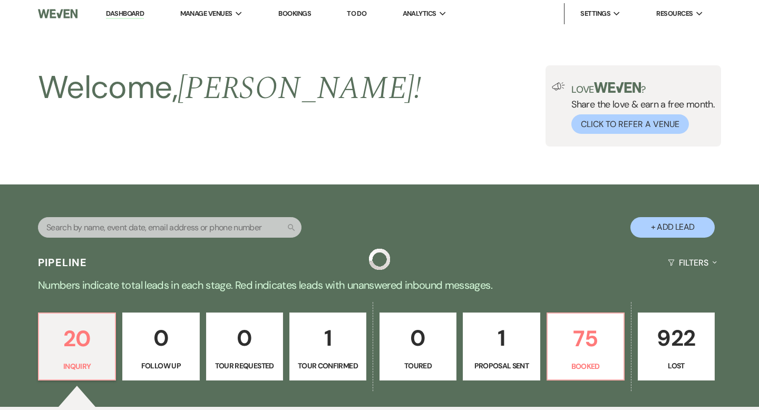
scroll to position [1368, 0]
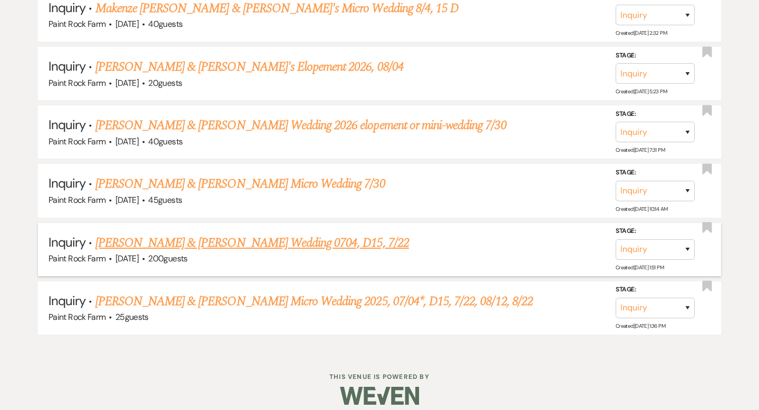
click at [214, 236] on link "[PERSON_NAME] & [PERSON_NAME] Wedding 0704, D15, 7/22" at bounding box center [252, 242] width 314 height 19
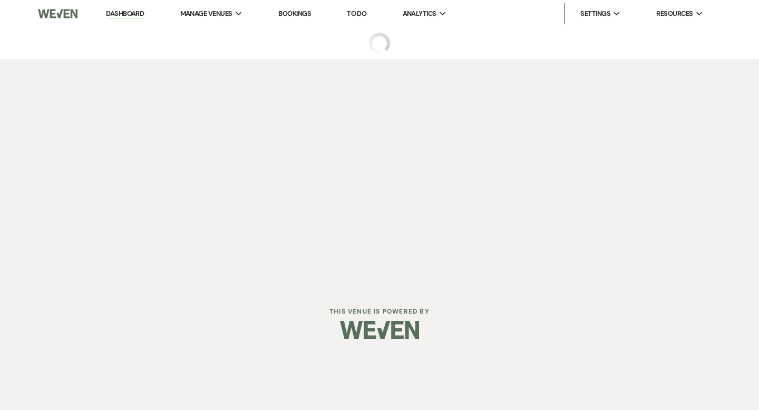
select select "5"
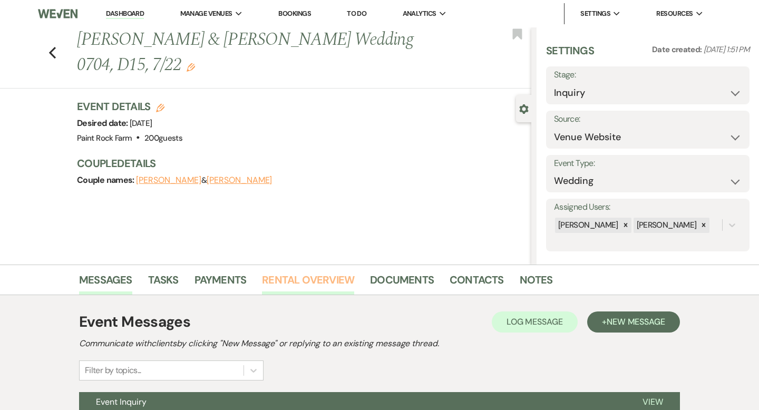
scroll to position [103, 0]
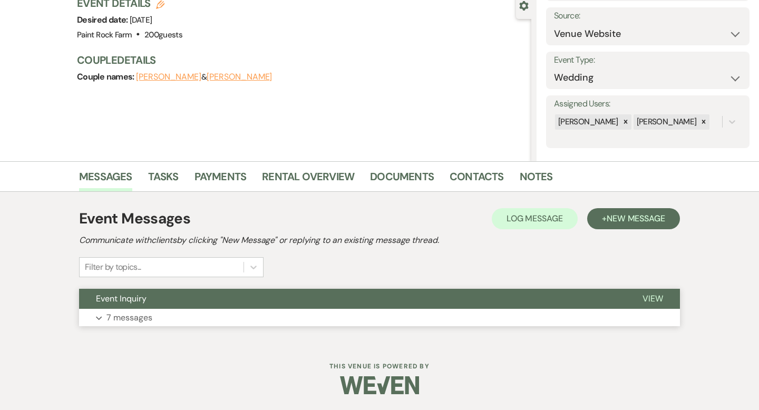
click at [128, 317] on p "7 messages" at bounding box center [129, 318] width 46 height 14
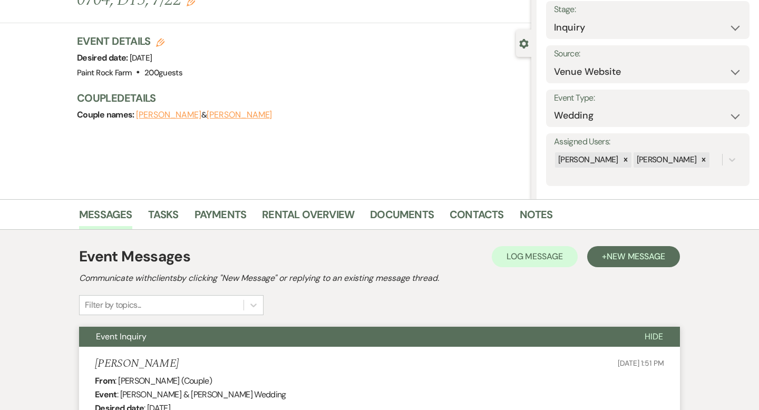
scroll to position [0, 0]
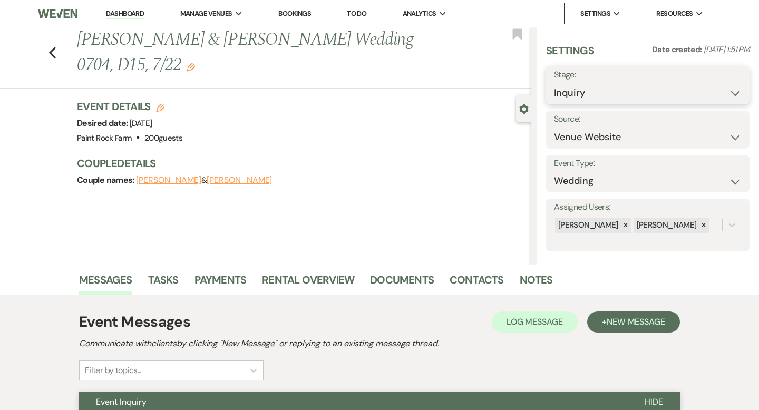
click at [734, 92] on select "Inquiry Follow Up Tour Requested Tour Confirmed Toured Proposal Sent Booked Lost" at bounding box center [648, 93] width 188 height 21
select select "8"
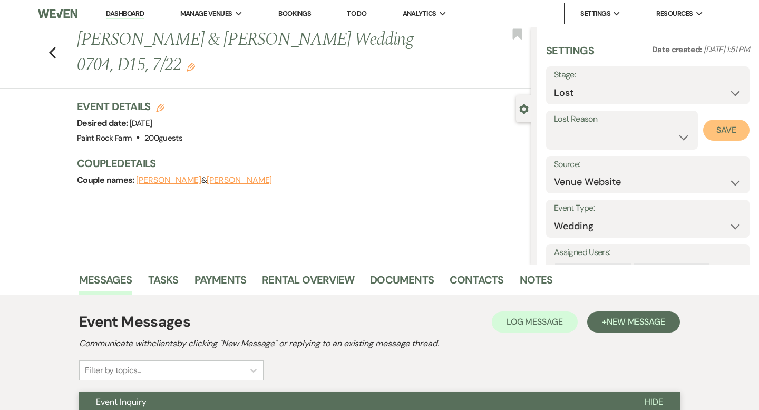
click at [717, 128] on button "Save" at bounding box center [726, 130] width 46 height 21
click at [53, 50] on use "button" at bounding box center [52, 53] width 7 height 12
select select "8"
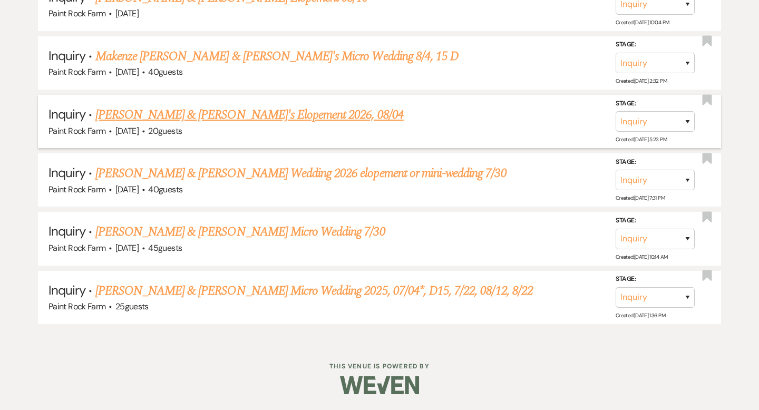
scroll to position [1310, 0]
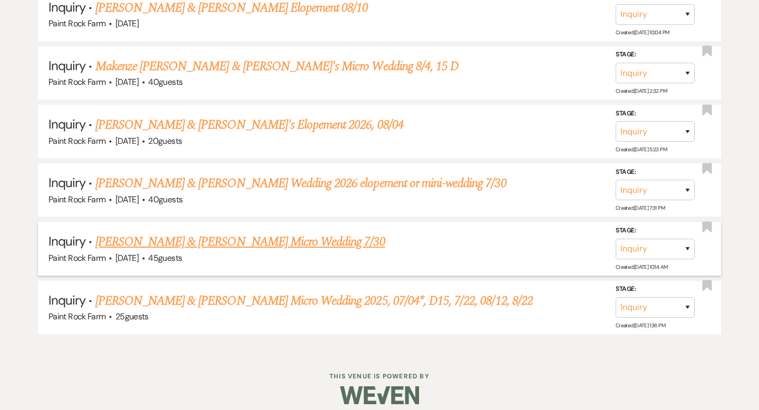
click at [241, 232] on link "[PERSON_NAME] & [PERSON_NAME] Micro Wedding 7/30" at bounding box center [240, 241] width 290 height 19
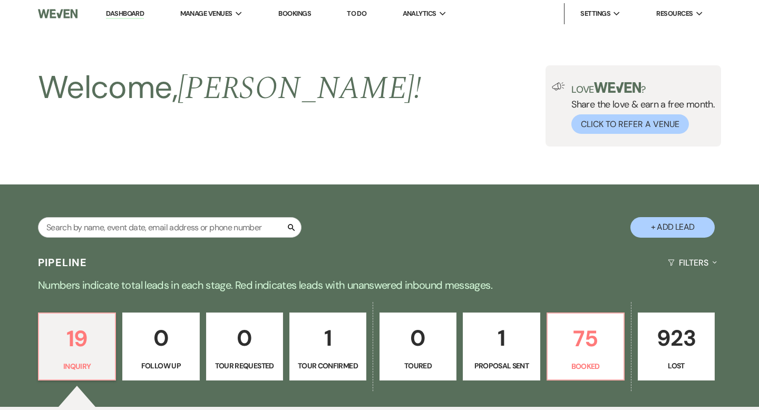
select select "5"
select select "16"
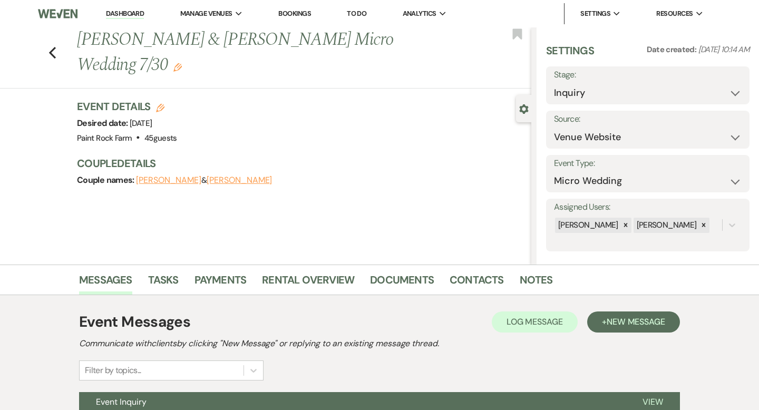
scroll to position [103, 0]
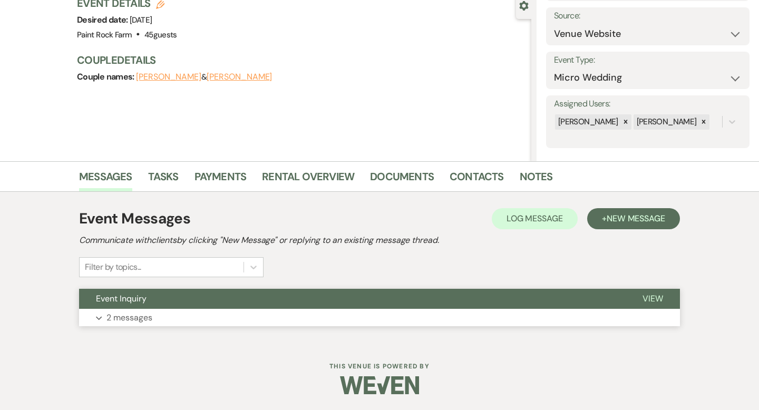
click at [141, 317] on p "2 messages" at bounding box center [129, 318] width 46 height 14
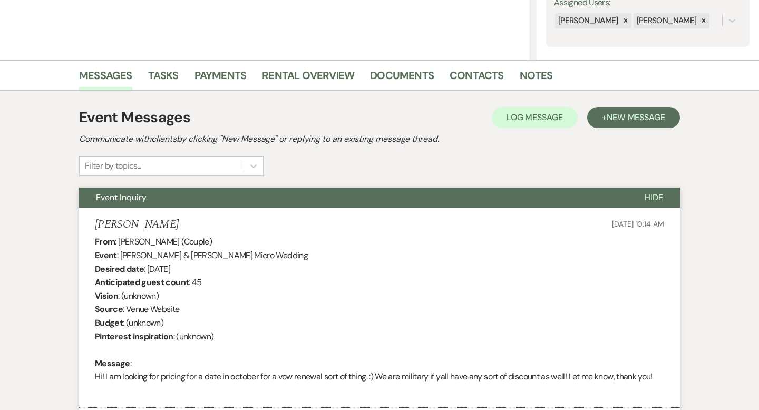
scroll to position [0, 0]
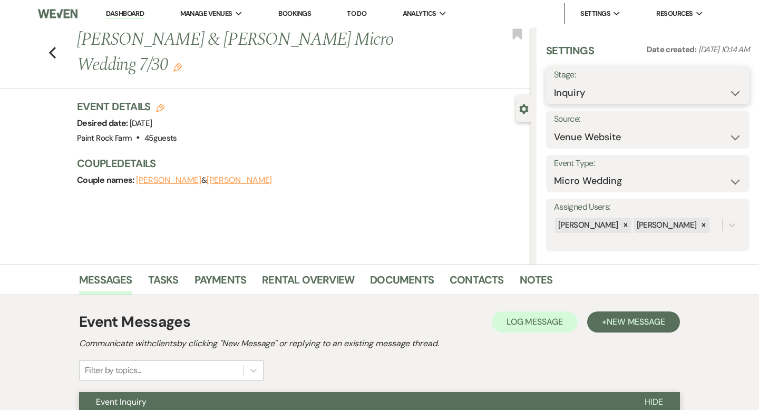
click at [736, 92] on select "Inquiry Follow Up Tour Requested Tour Confirmed Toured Proposal Sent Booked Lost" at bounding box center [648, 93] width 188 height 21
select select "8"
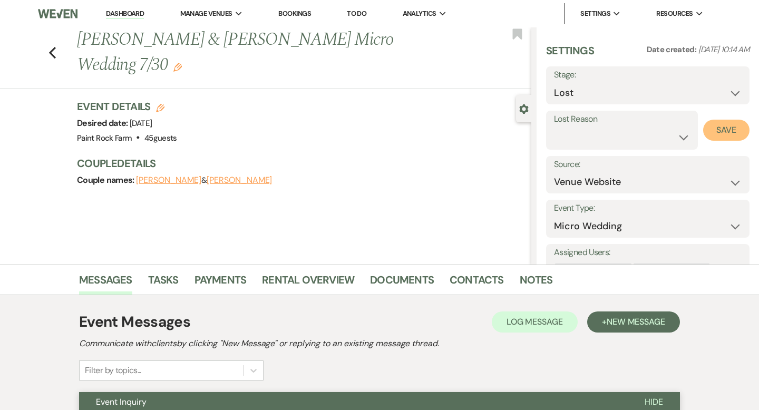
click at [724, 133] on button "Save" at bounding box center [726, 130] width 46 height 21
click at [53, 53] on icon "Previous" at bounding box center [52, 52] width 8 height 13
select select "8"
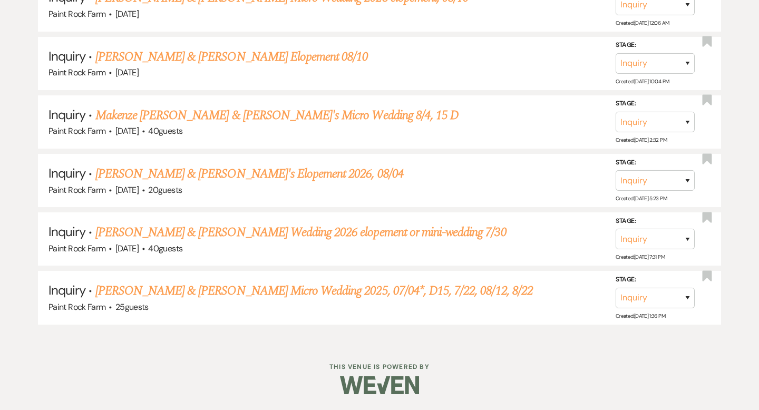
scroll to position [1252, 0]
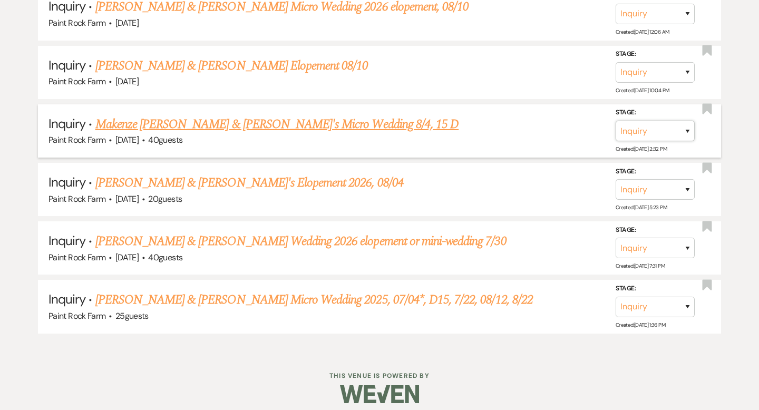
click at [688, 121] on select "Inquiry Follow Up Tour Requested Tour Confirmed Toured Proposal Sent Booked Lost" at bounding box center [655, 131] width 79 height 21
select select "8"
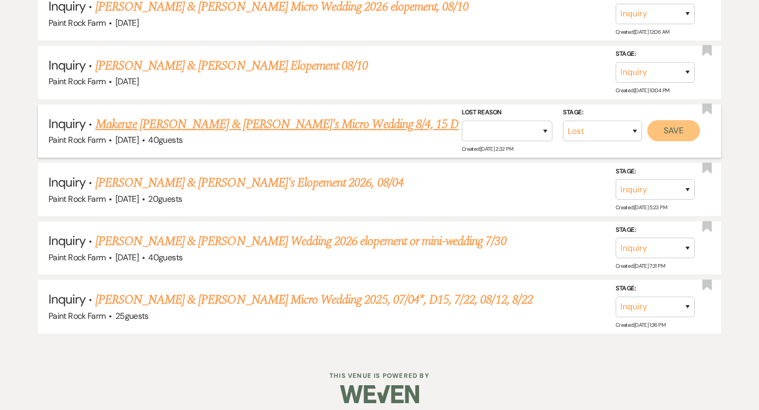
click at [672, 122] on button "Save" at bounding box center [673, 130] width 53 height 21
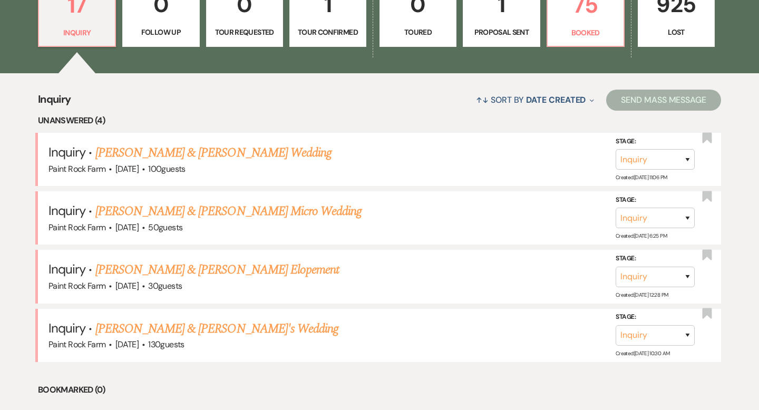
scroll to position [337, 0]
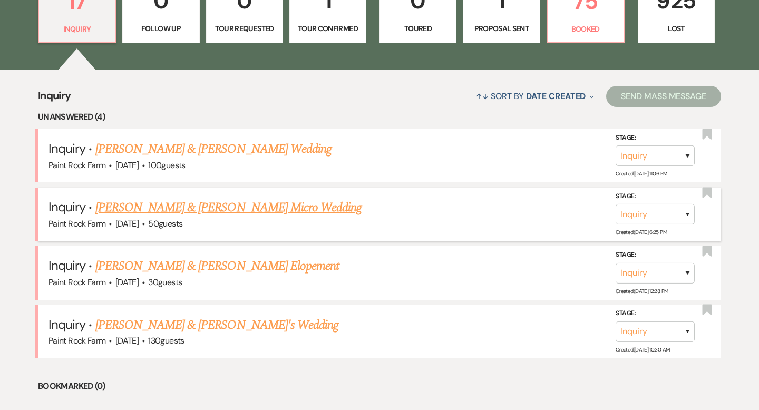
click at [232, 207] on link "[PERSON_NAME] & [PERSON_NAME] Micro Wedding" at bounding box center [228, 207] width 267 height 19
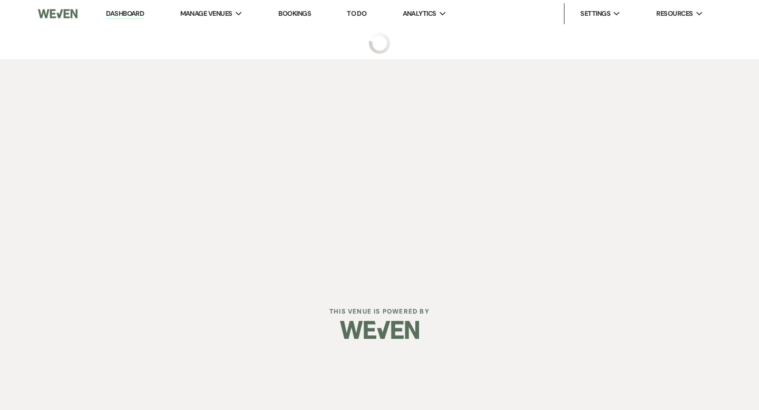
select select "5"
select select "16"
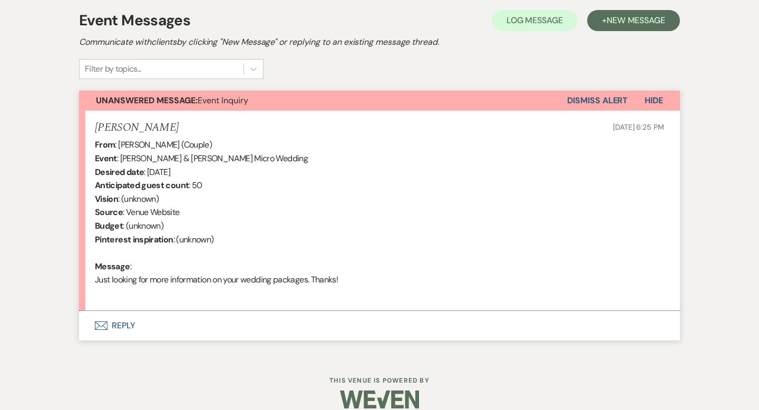
scroll to position [316, 0]
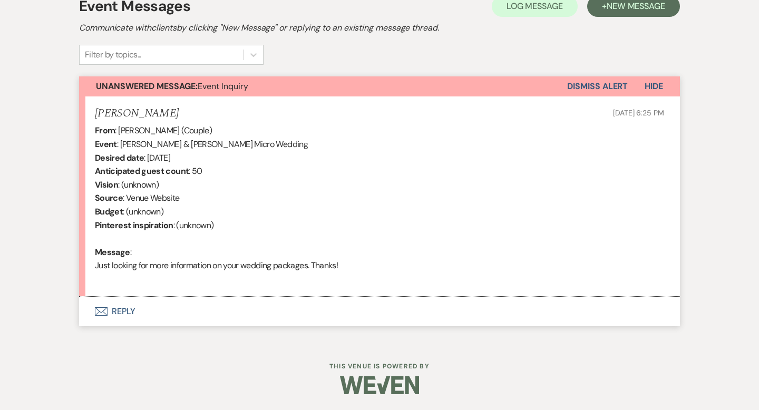
click at [132, 309] on button "Envelope Reply" at bounding box center [379, 312] width 601 height 30
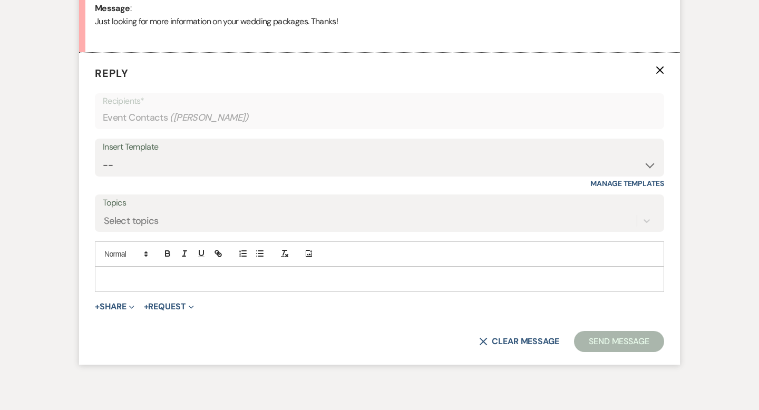
scroll to position [563, 0]
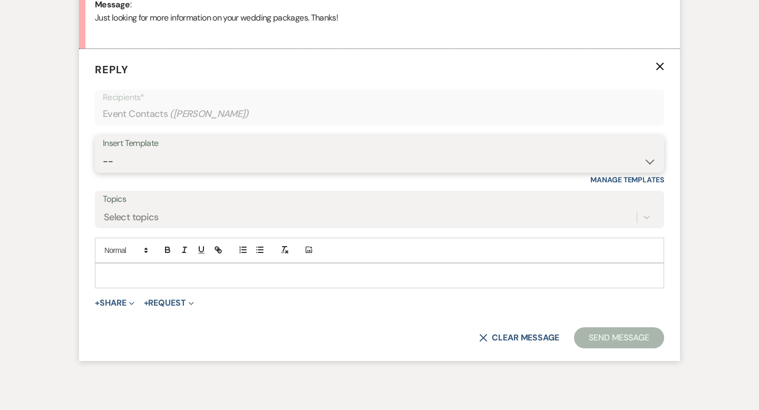
click at [648, 160] on select "-- Tour Request Response Contract (Pre-Booked Leads) Inquiry Follow Up Thank yo…" at bounding box center [379, 161] width 553 height 21
select select "6001"
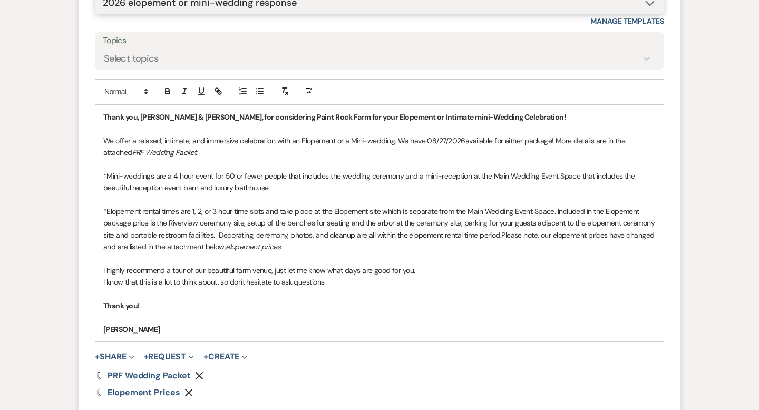
scroll to position [724, 0]
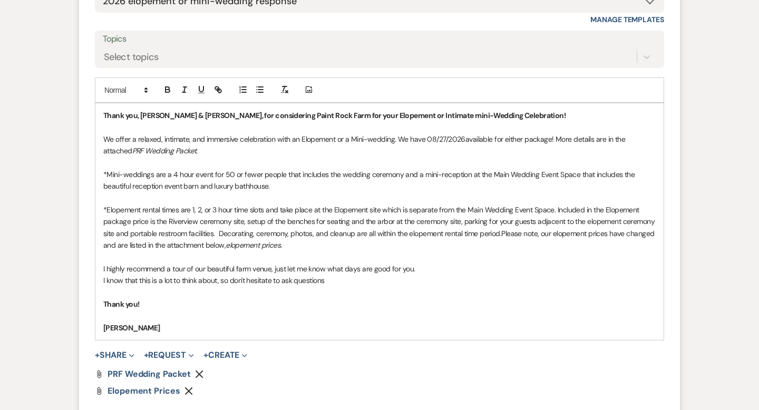
click at [462, 137] on p "We offer a relaxed, intimate, and immersive celebration with an Elopement or a …" at bounding box center [379, 145] width 552 height 24
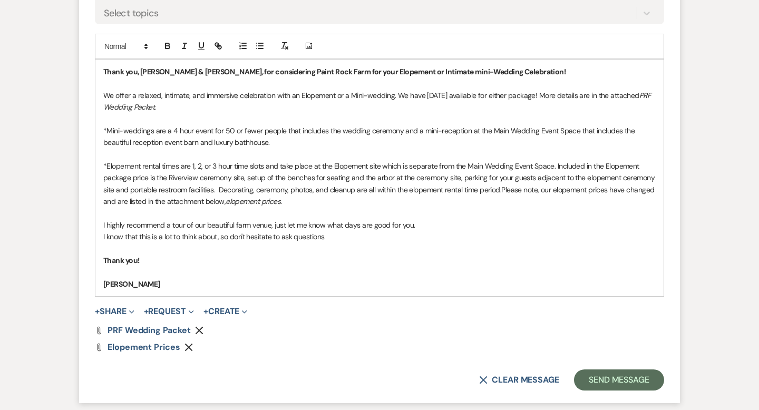
scroll to position [804, 0]
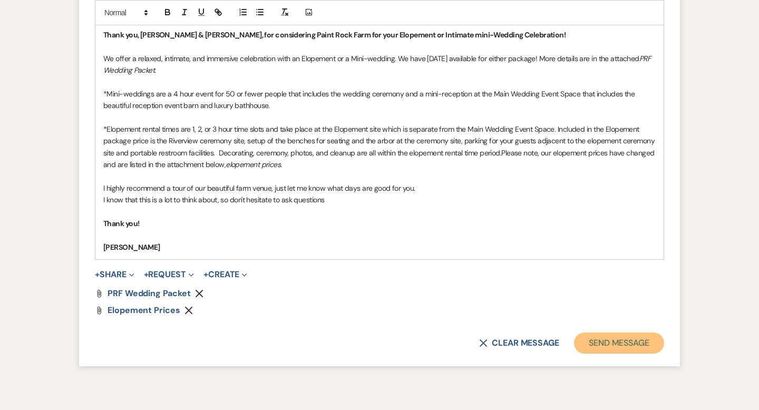
click at [600, 343] on button "Send Message" at bounding box center [619, 343] width 90 height 21
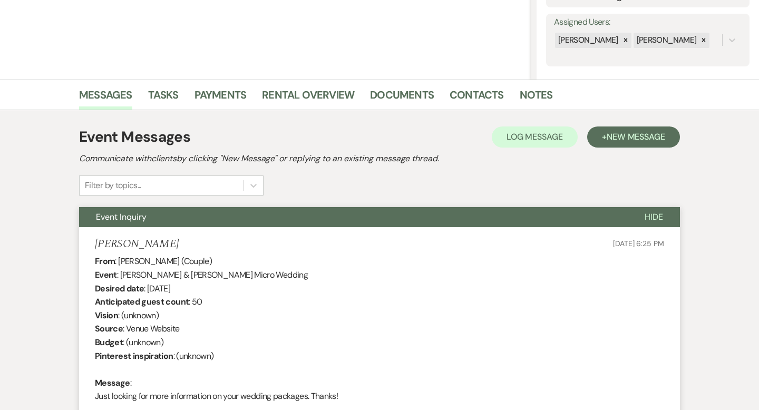
scroll to position [0, 0]
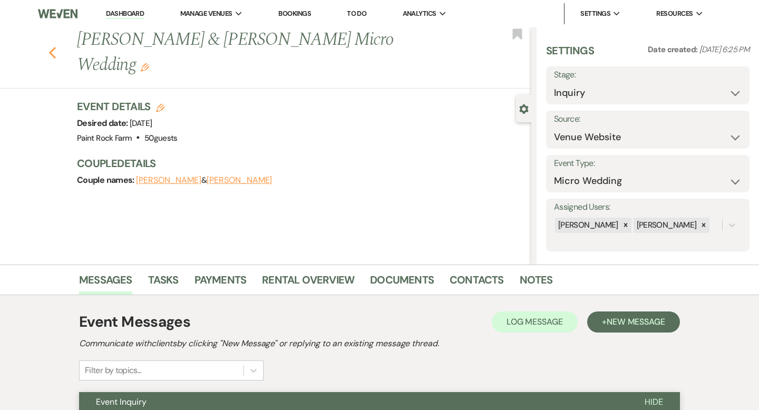
click at [52, 47] on use "button" at bounding box center [52, 53] width 7 height 12
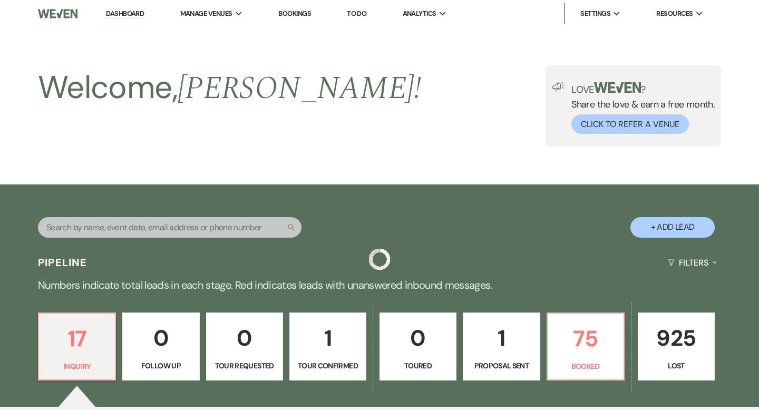
scroll to position [337, 0]
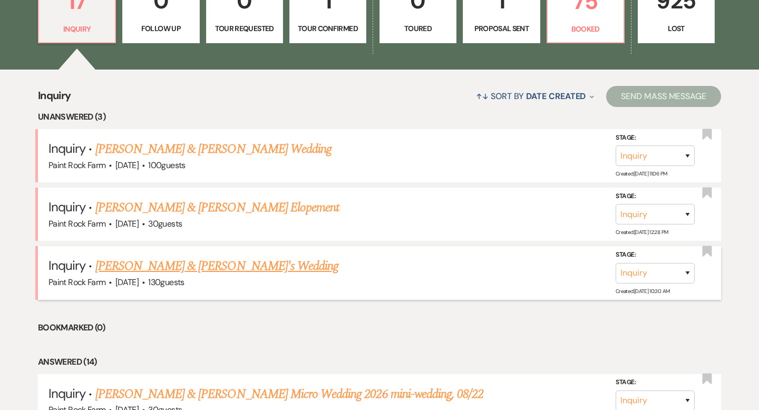
click at [176, 262] on link "[PERSON_NAME] & [PERSON_NAME]'s Wedding" at bounding box center [216, 266] width 243 height 19
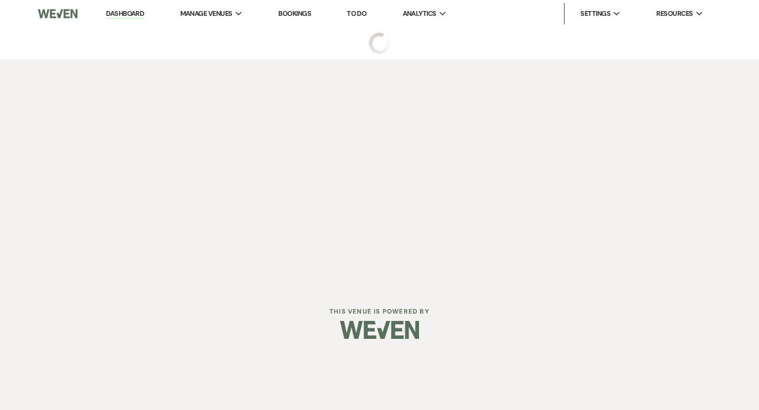
select select "5"
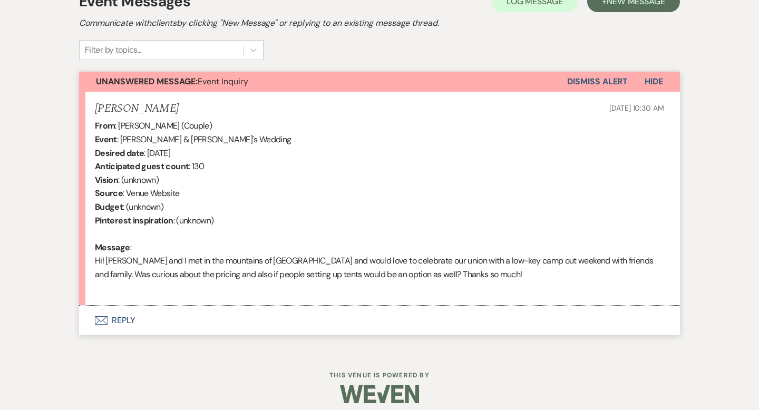
scroll to position [329, 0]
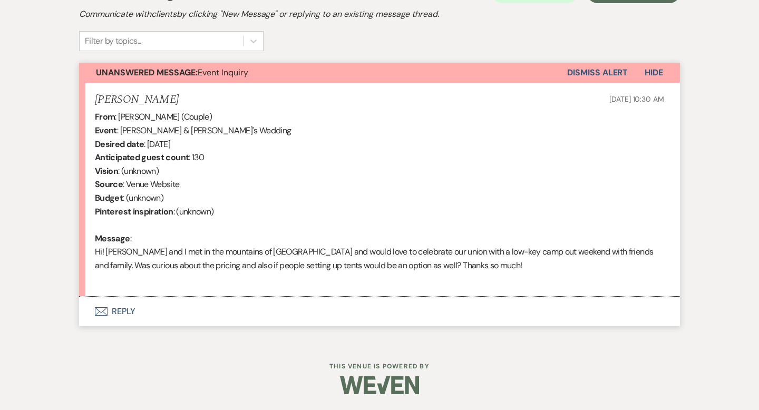
click at [130, 313] on button "Envelope Reply" at bounding box center [379, 312] width 601 height 30
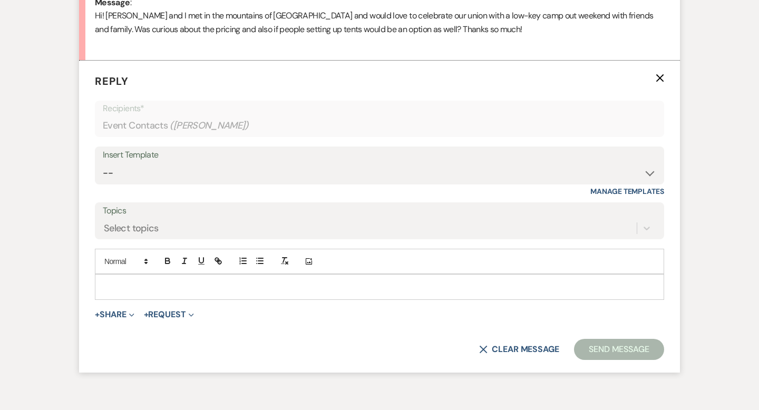
scroll to position [577, 0]
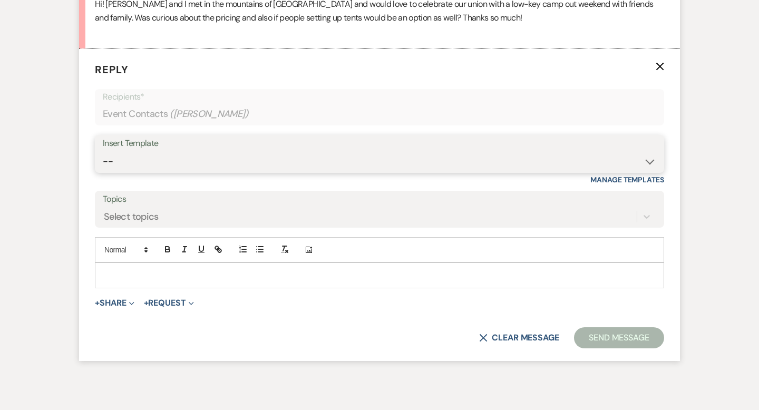
click at [649, 160] on select "-- Tour Request Response Contract (Pre-Booked Leads) Inquiry Follow Up Thank yo…" at bounding box center [379, 161] width 553 height 21
select select "5657"
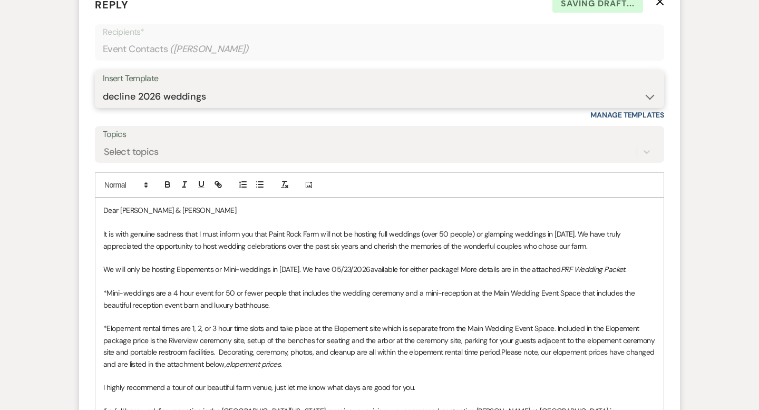
scroll to position [640, 0]
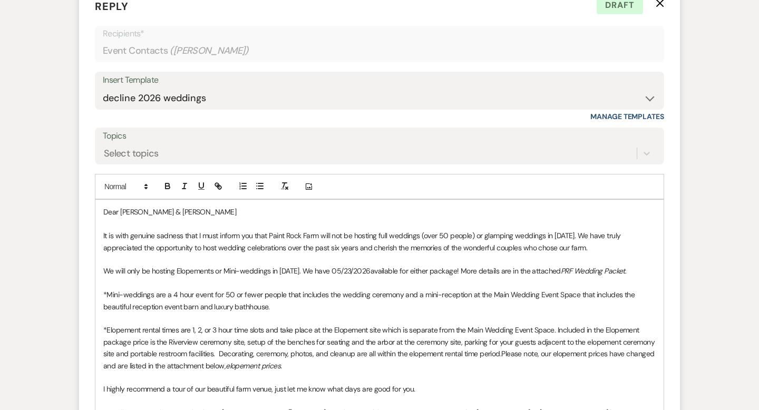
click at [366, 270] on p "We will only be hosting Elopements or Mini-weddings in [DATE]. We have 05/23/20…" at bounding box center [379, 271] width 552 height 12
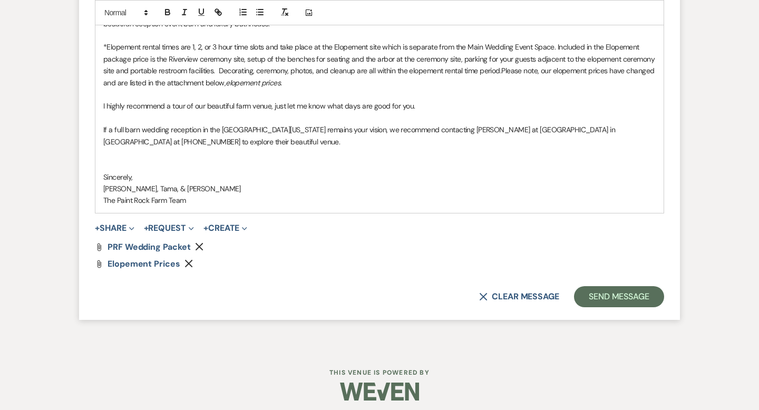
scroll to position [924, 0]
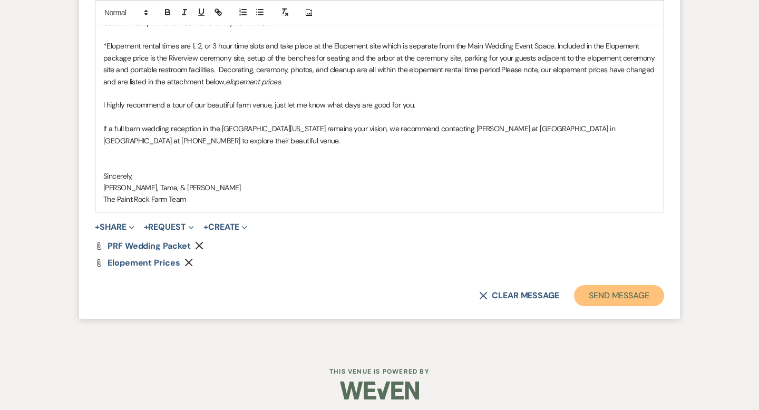
click at [602, 295] on button "Send Message" at bounding box center [619, 295] width 90 height 21
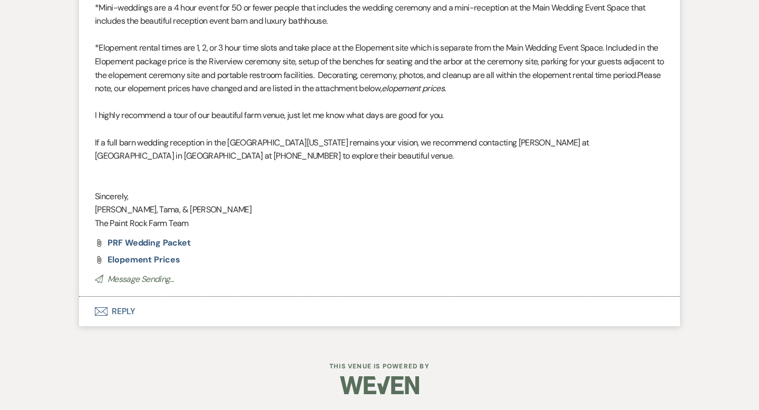
scroll to position [0, 0]
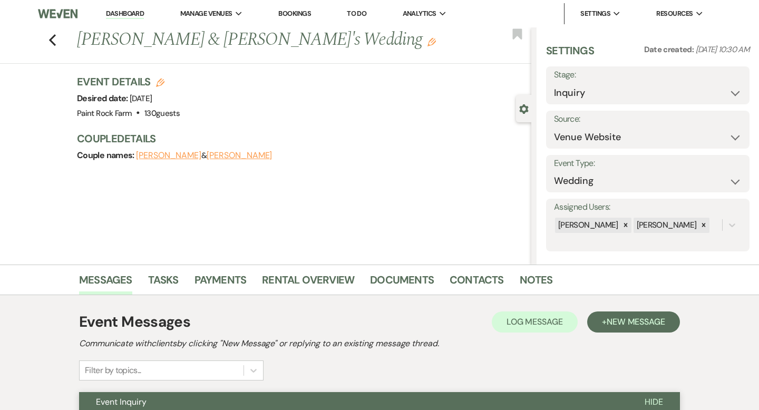
click at [427, 44] on icon "Edit" at bounding box center [431, 42] width 8 height 8
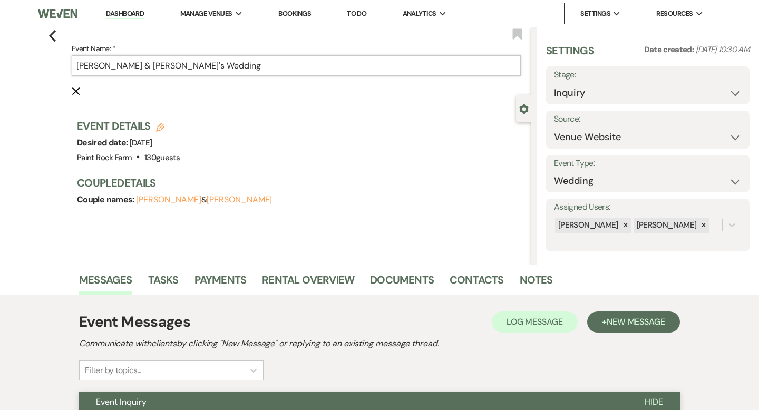
click at [197, 65] on input "[PERSON_NAME] & [PERSON_NAME]'s Wedding" at bounding box center [296, 65] width 449 height 21
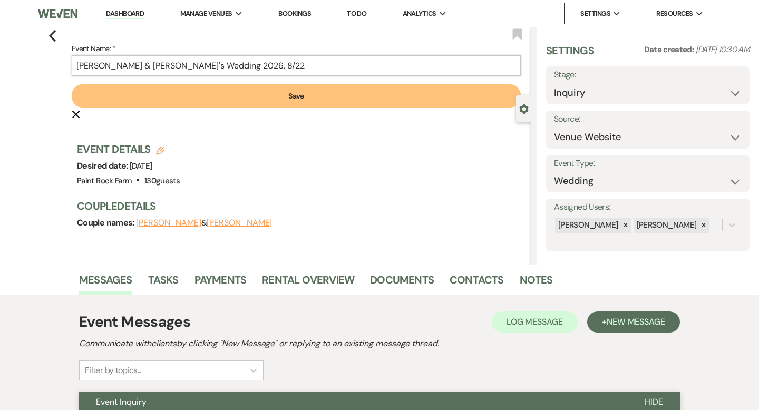
type input "[PERSON_NAME] & [PERSON_NAME]'s Wedding 2026, 8/22"
click at [293, 99] on button "Save" at bounding box center [296, 95] width 449 height 23
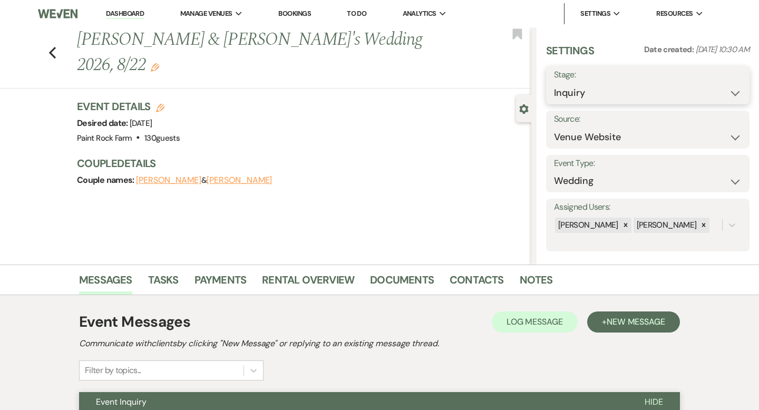
click at [733, 92] on select "Inquiry Follow Up Tour Requested Tour Confirmed Toured Proposal Sent Booked Lost" at bounding box center [648, 93] width 188 height 21
select select "8"
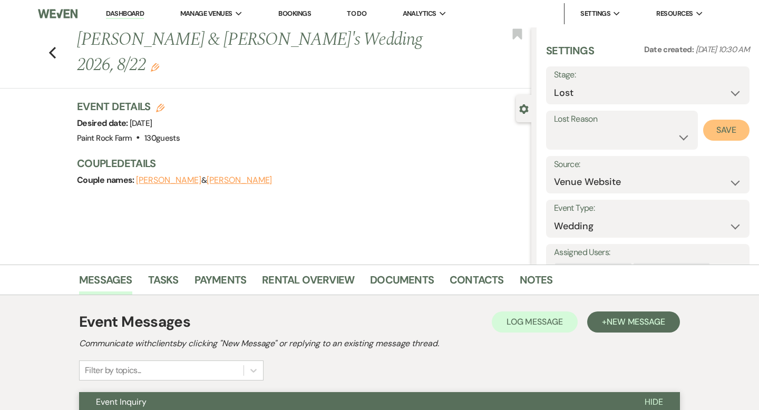
click at [726, 129] on button "Save" at bounding box center [726, 130] width 46 height 21
click at [54, 46] on icon "Previous" at bounding box center [52, 52] width 8 height 13
select select "8"
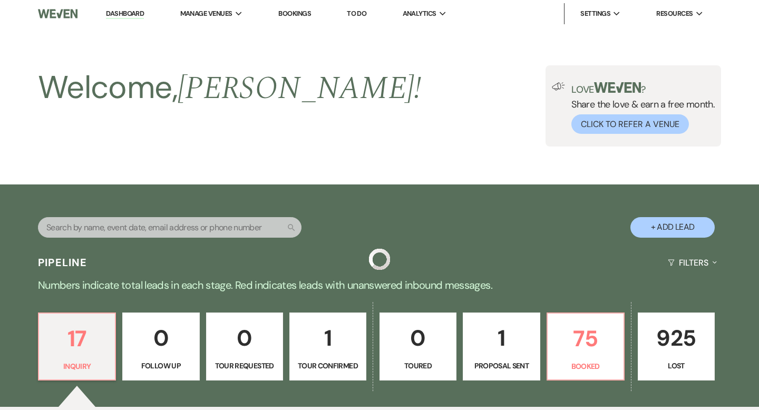
scroll to position [337, 0]
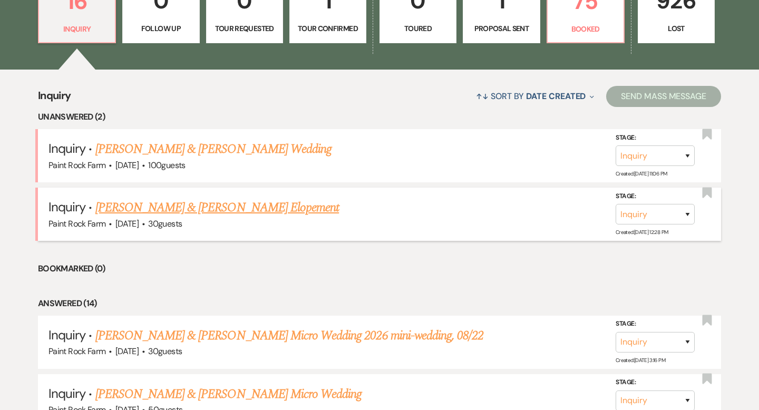
click at [173, 207] on link "[PERSON_NAME] & [PERSON_NAME] Elopement" at bounding box center [217, 207] width 244 height 19
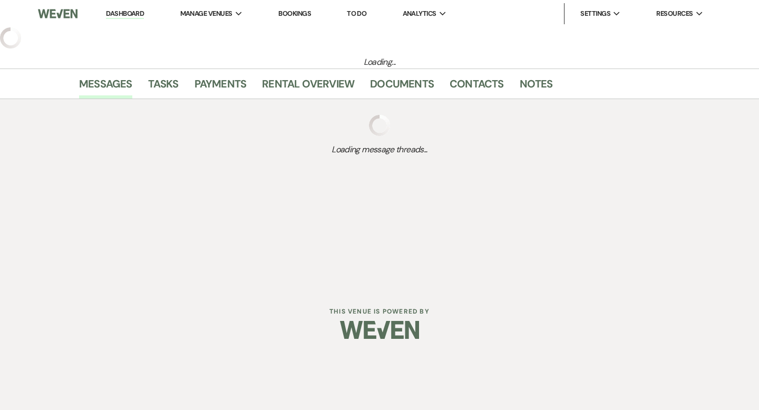
select select "5"
select select "22"
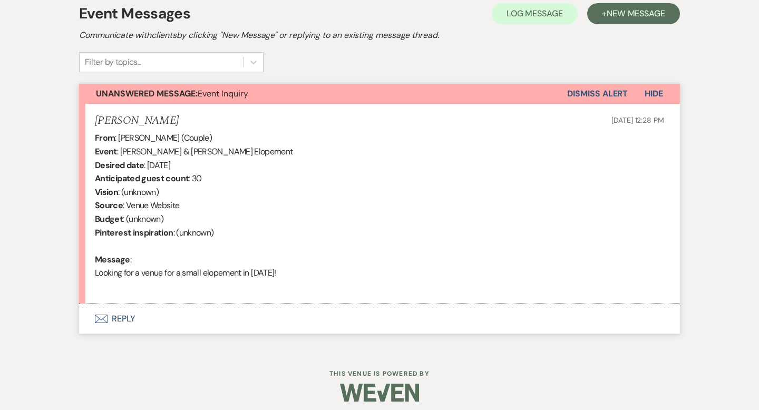
scroll to position [316, 0]
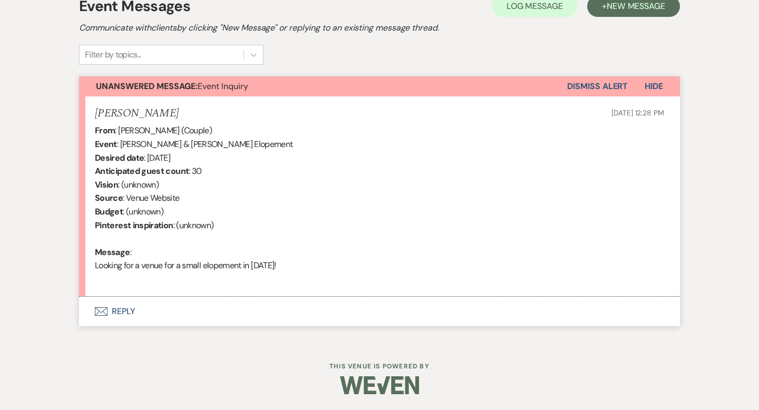
click at [128, 308] on button "Envelope Reply" at bounding box center [379, 312] width 601 height 30
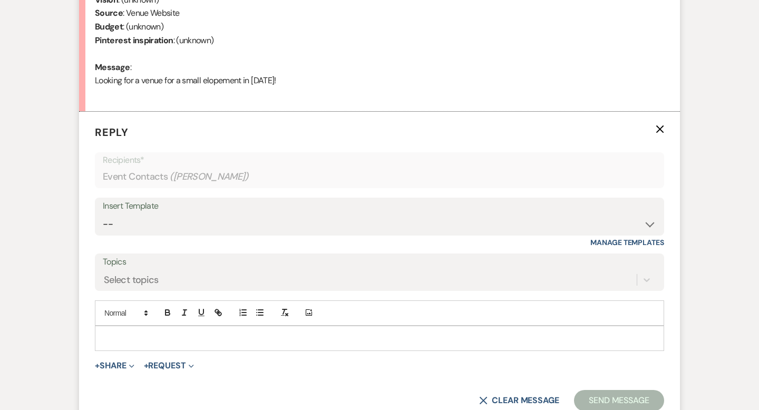
scroll to position [563, 0]
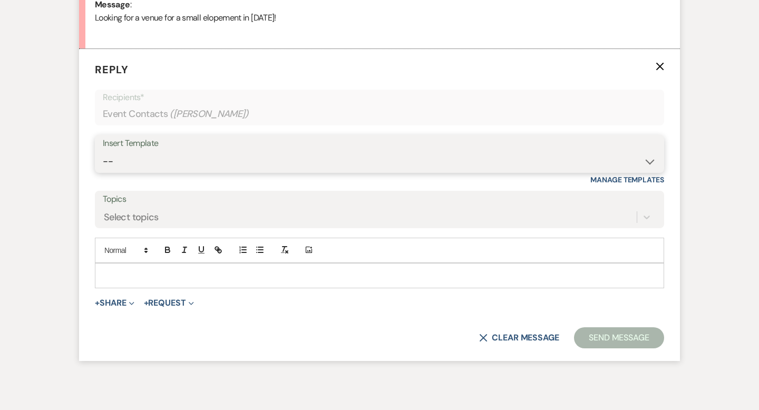
click at [652, 161] on select "-- Tour Request Response Contract (Pre-Booked Leads) Inquiry Follow Up Thank yo…" at bounding box center [379, 161] width 553 height 21
select select "6001"
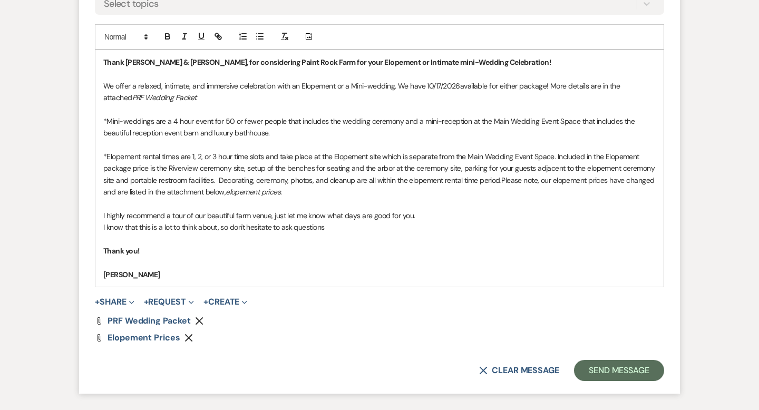
scroll to position [778, 0]
click at [457, 83] on p "We offer a relaxed, intimate, and immersive celebration with an Elopement or a …" at bounding box center [379, 91] width 552 height 24
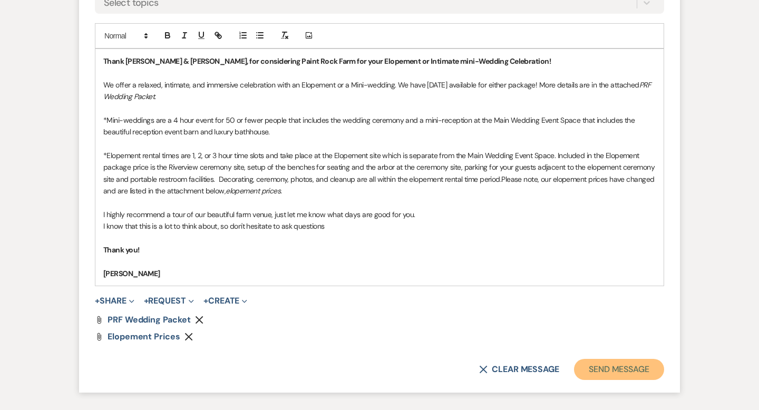
click at [598, 368] on button "Send Message" at bounding box center [619, 369] width 90 height 21
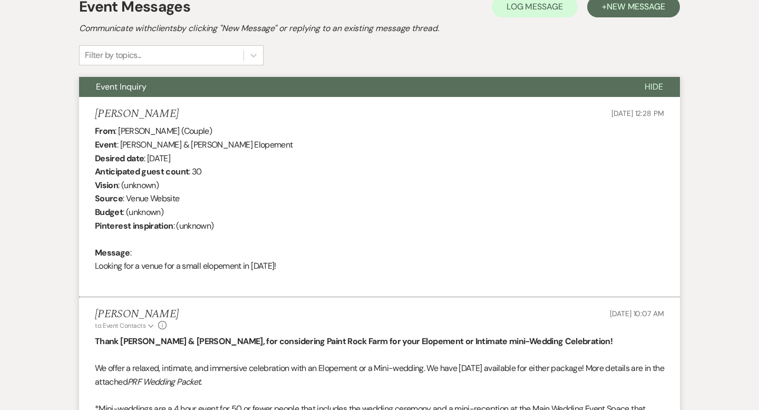
scroll to position [0, 0]
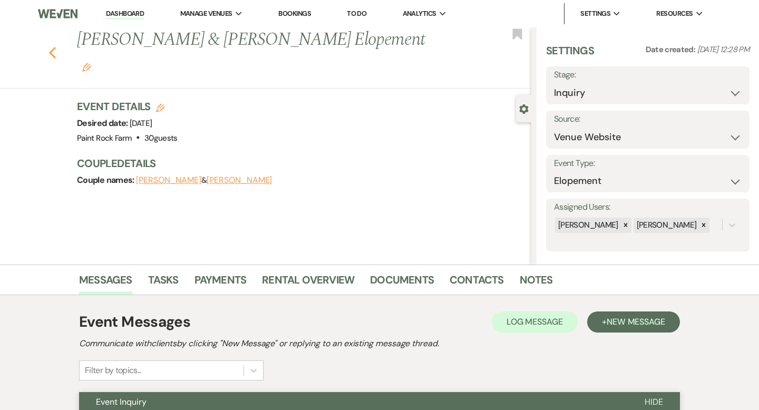
click at [54, 46] on icon "Previous" at bounding box center [52, 52] width 8 height 13
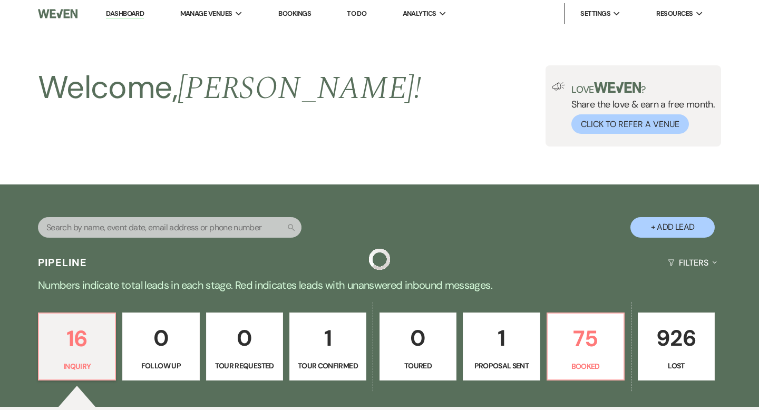
scroll to position [337, 0]
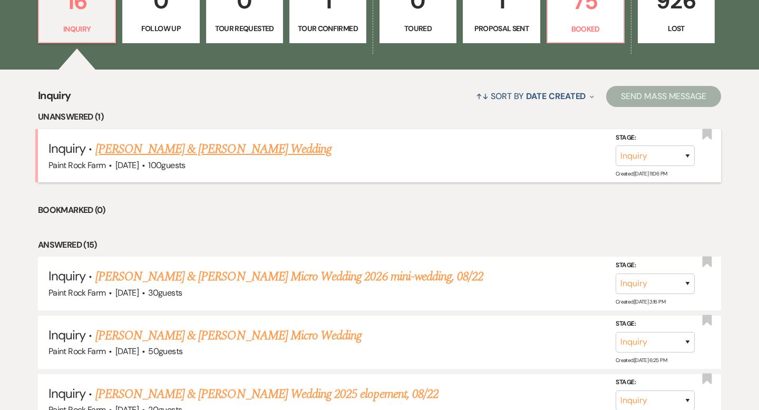
click at [249, 147] on link "[PERSON_NAME] & [PERSON_NAME] Wedding" at bounding box center [213, 149] width 236 height 19
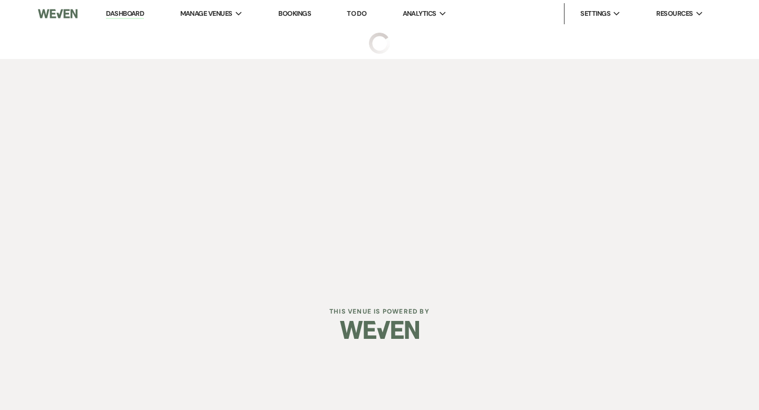
select select "5"
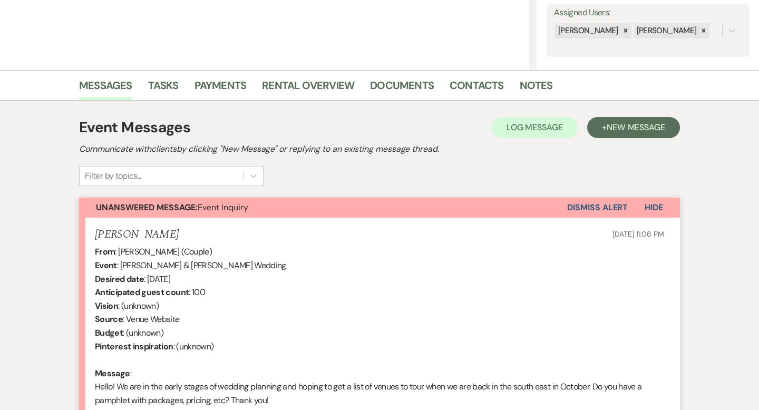
scroll to position [329, 0]
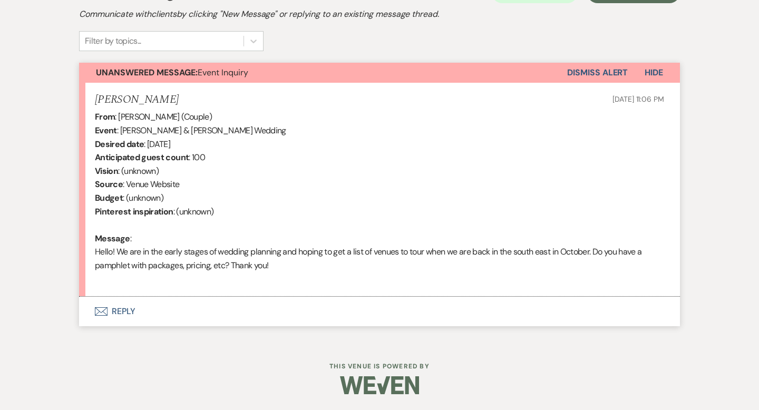
click at [131, 310] on button "Envelope Reply" at bounding box center [379, 312] width 601 height 30
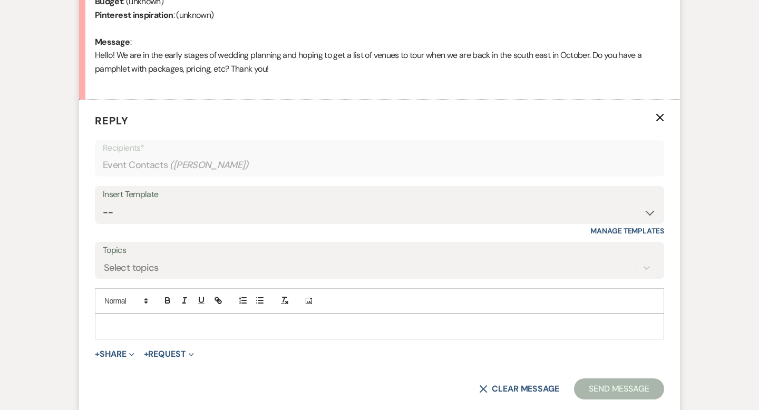
scroll to position [577, 0]
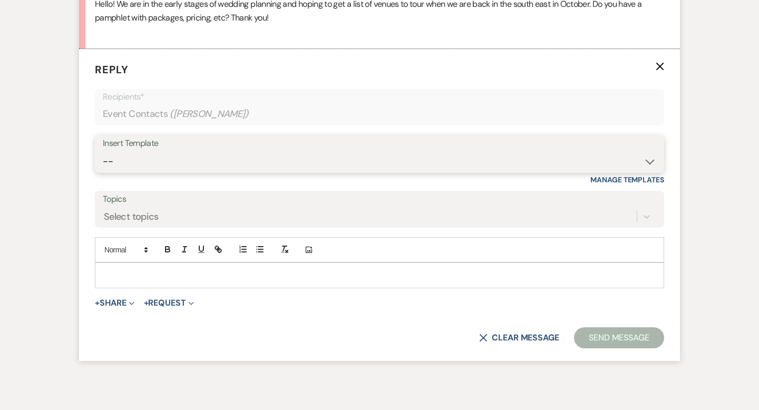
click at [649, 161] on select "-- Tour Request Response Contract (Pre-Booked Leads) Inquiry Follow Up Thank yo…" at bounding box center [379, 161] width 553 height 21
select select "5657"
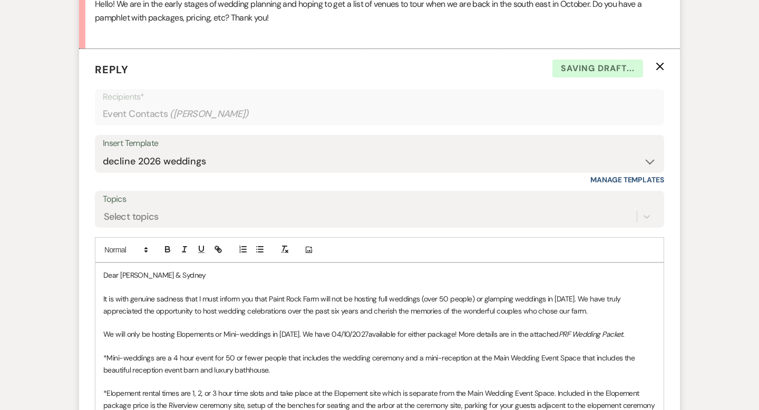
click at [365, 335] on p "We will only be hosting Elopements or Mini-weddings in [DATE]. We have 04/10/20…" at bounding box center [379, 334] width 552 height 12
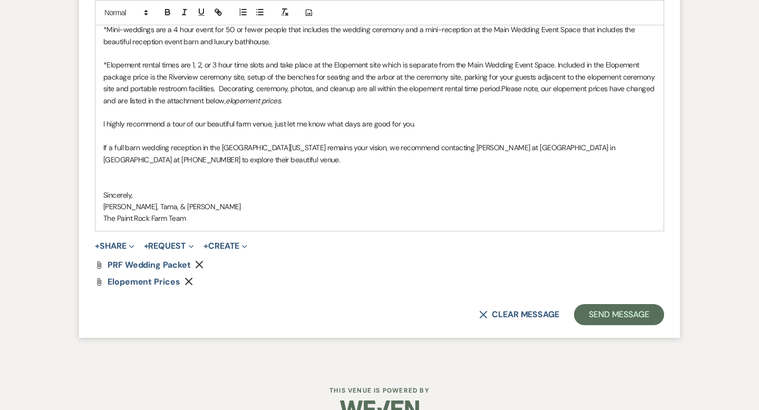
scroll to position [929, 0]
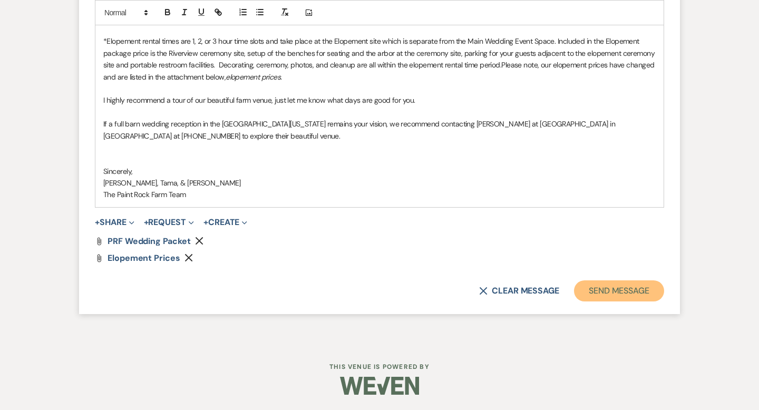
click at [607, 296] on button "Send Message" at bounding box center [619, 290] width 90 height 21
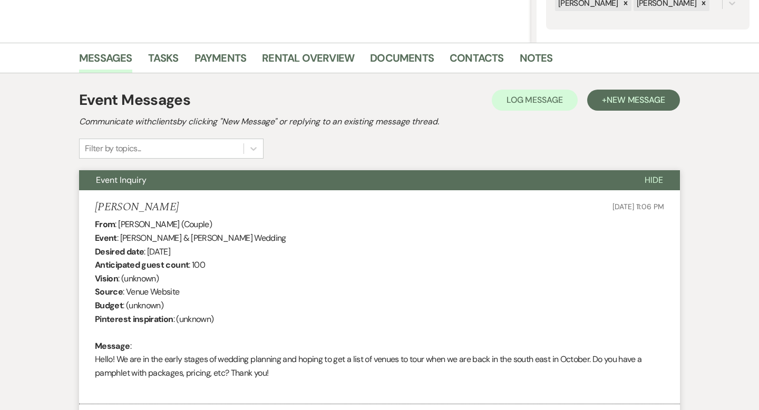
scroll to position [0, 0]
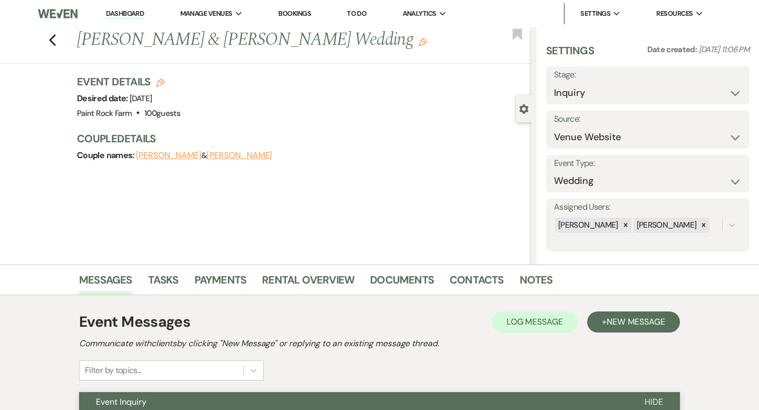
click at [418, 41] on use "button" at bounding box center [422, 42] width 8 height 8
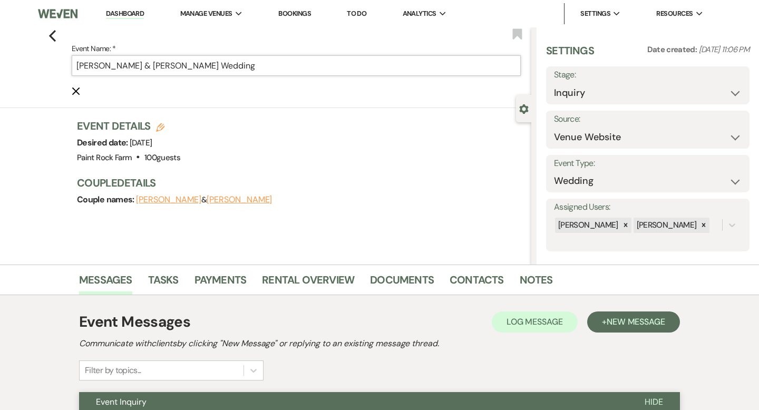
click at [269, 66] on input "[PERSON_NAME] & [PERSON_NAME] Wedding" at bounding box center [296, 65] width 449 height 21
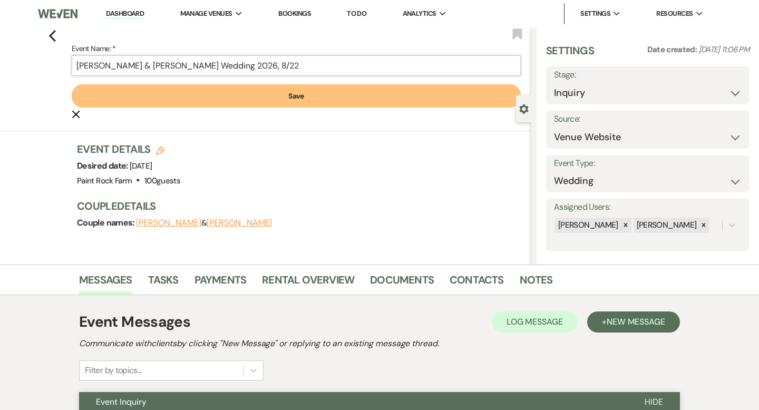
type input "[PERSON_NAME] & [PERSON_NAME] Wedding 2026, 8/22"
click at [296, 97] on button "Save" at bounding box center [296, 95] width 449 height 23
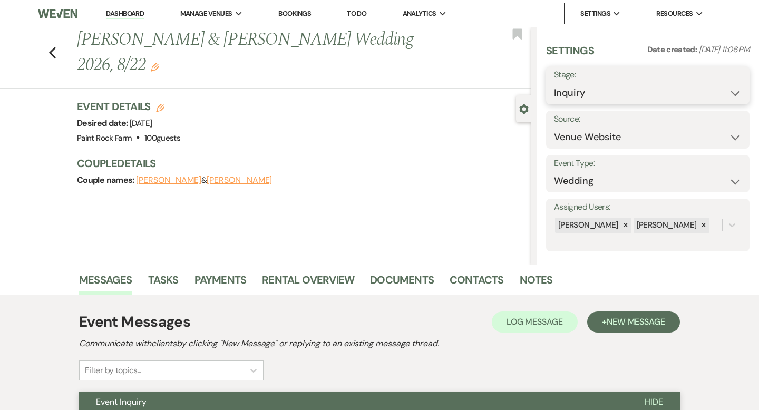
click at [737, 92] on select "Inquiry Follow Up Tour Requested Tour Confirmed Toured Proposal Sent Booked Lost" at bounding box center [648, 93] width 188 height 21
select select "8"
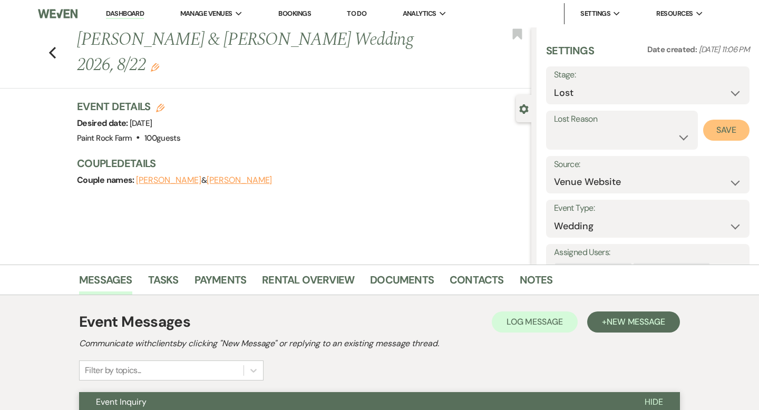
click at [723, 129] on button "Save" at bounding box center [726, 130] width 46 height 21
click at [54, 47] on use "button" at bounding box center [52, 53] width 7 height 12
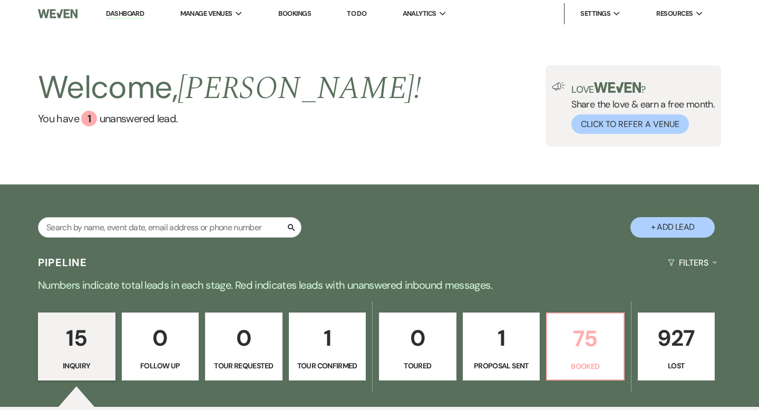
click at [583, 348] on p "75" at bounding box center [585, 338] width 64 height 35
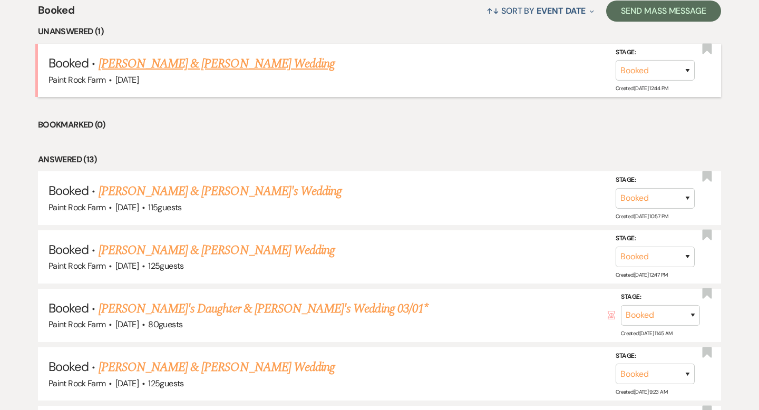
click at [238, 68] on link "[PERSON_NAME] & [PERSON_NAME] Wedding" at bounding box center [217, 63] width 236 height 19
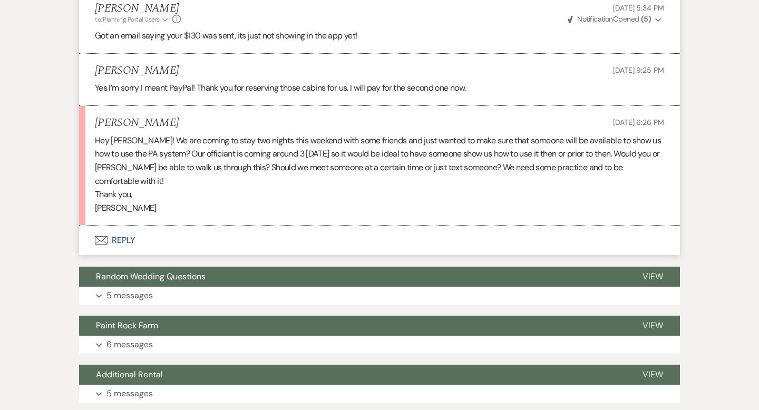
scroll to position [1947, 0]
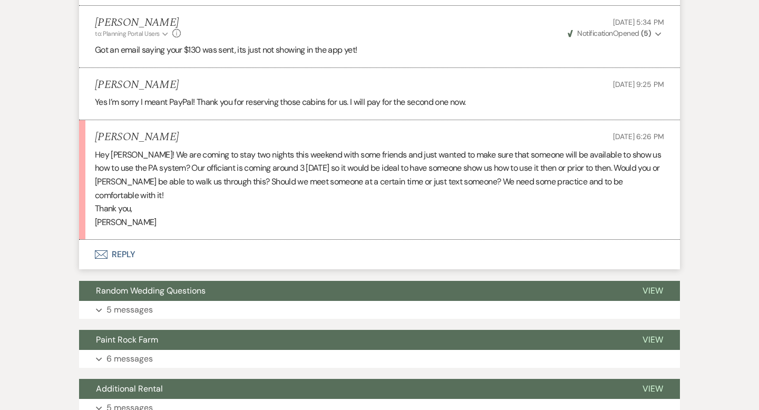
click at [130, 240] on button "Envelope Reply" at bounding box center [379, 255] width 601 height 30
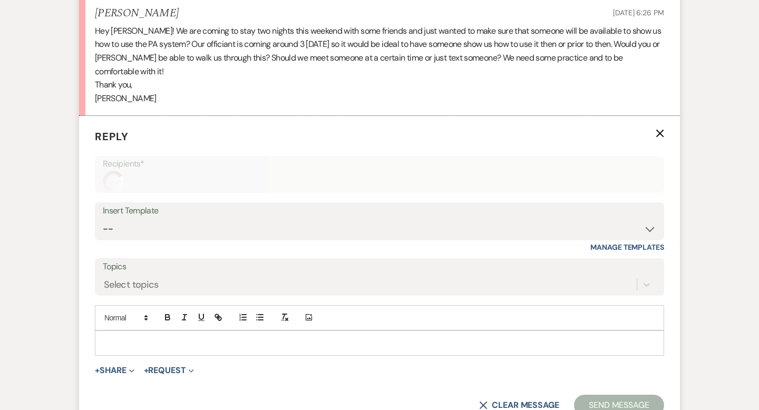
scroll to position [2125, 0]
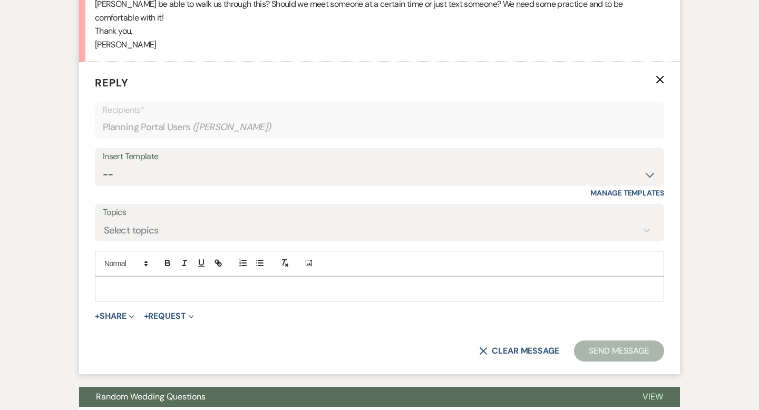
click at [110, 283] on p at bounding box center [379, 289] width 552 height 12
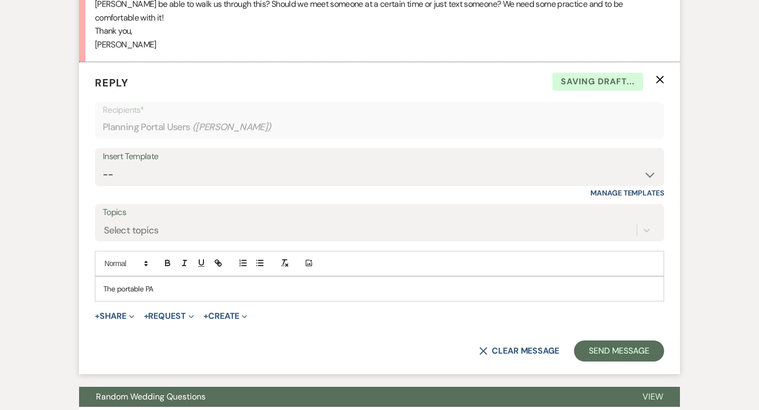
click at [144, 283] on p "The portable PA" at bounding box center [379, 289] width 552 height 12
click at [197, 283] on p "The portable cordless PA" at bounding box center [379, 289] width 552 height 12
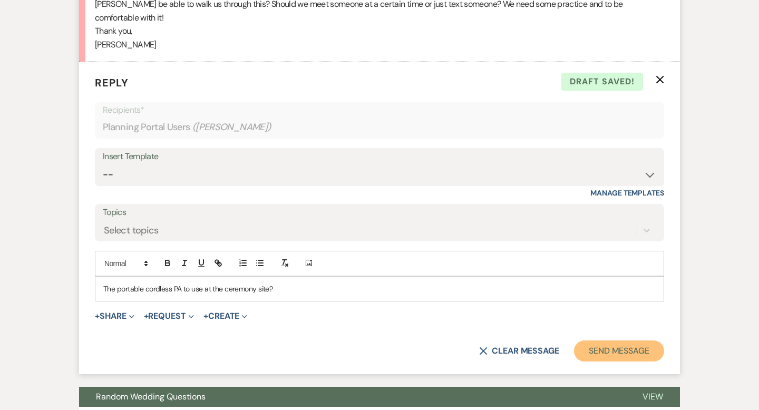
click at [613, 340] on button "Send Message" at bounding box center [619, 350] width 90 height 21
